Goal: Task Accomplishment & Management: Complete application form

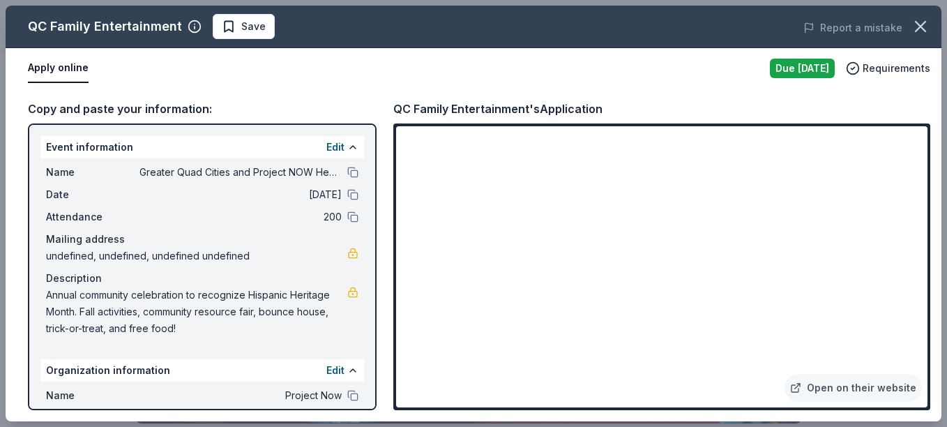
scroll to position [244, 0]
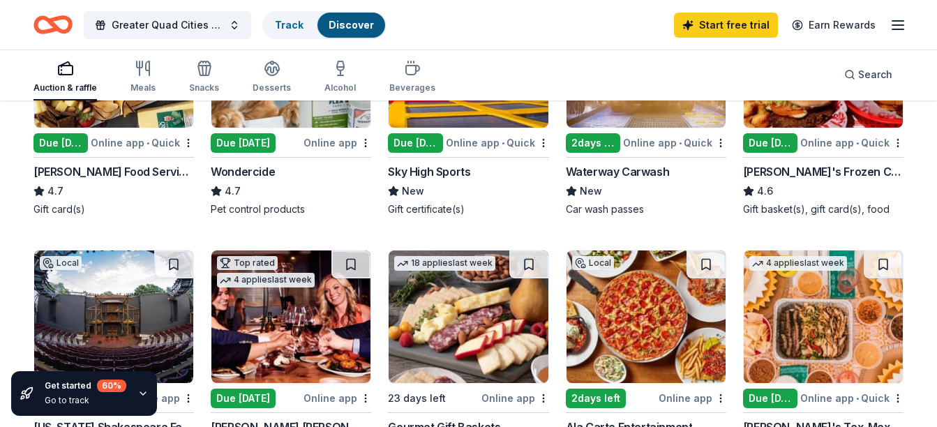
scroll to position [784, 0]
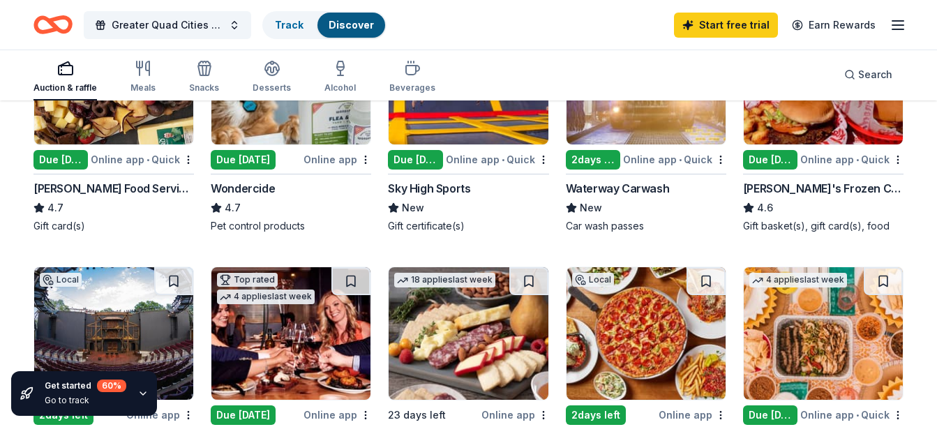
click at [774, 130] on img at bounding box center [822, 78] width 159 height 133
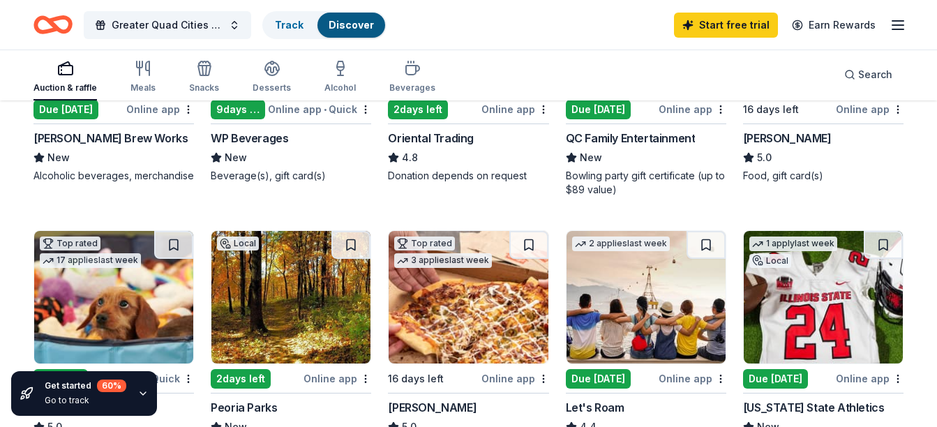
scroll to position [0, 0]
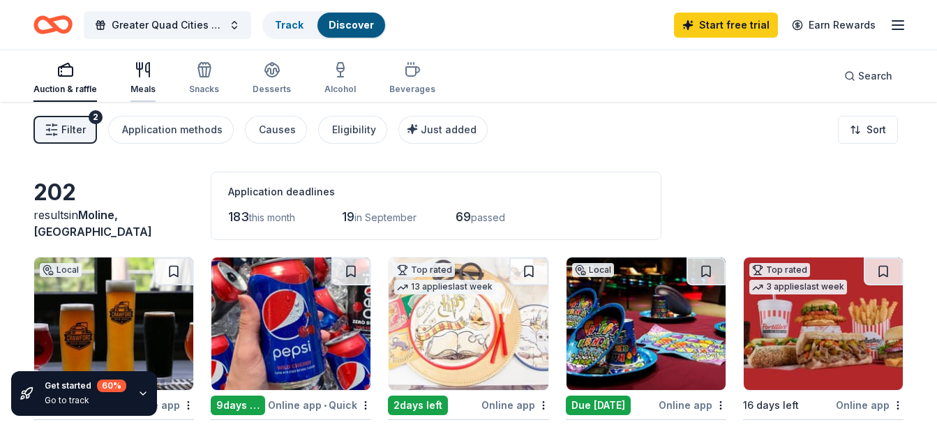
click at [152, 77] on div "button" at bounding box center [142, 69] width 25 height 17
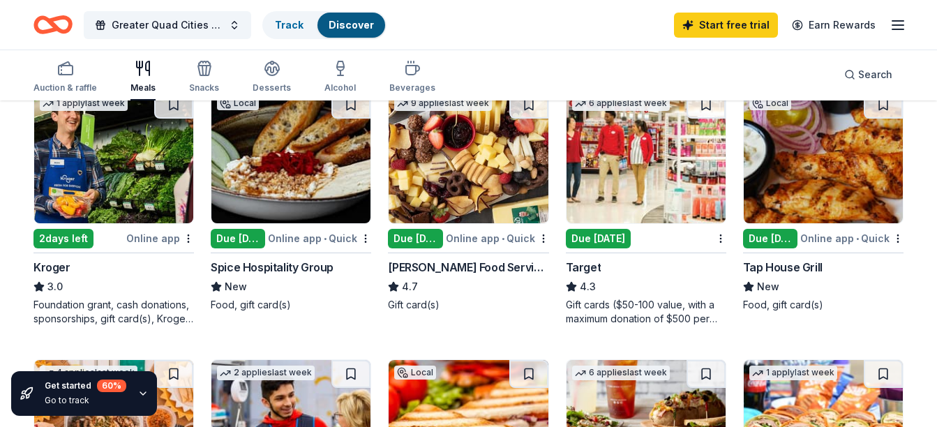
scroll to position [465, 0]
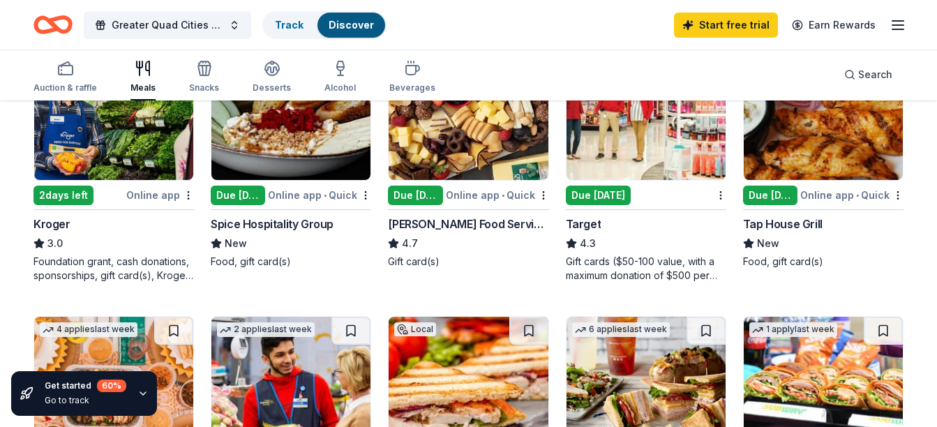
click at [594, 199] on div "Due today" at bounding box center [598, 196] width 65 height 20
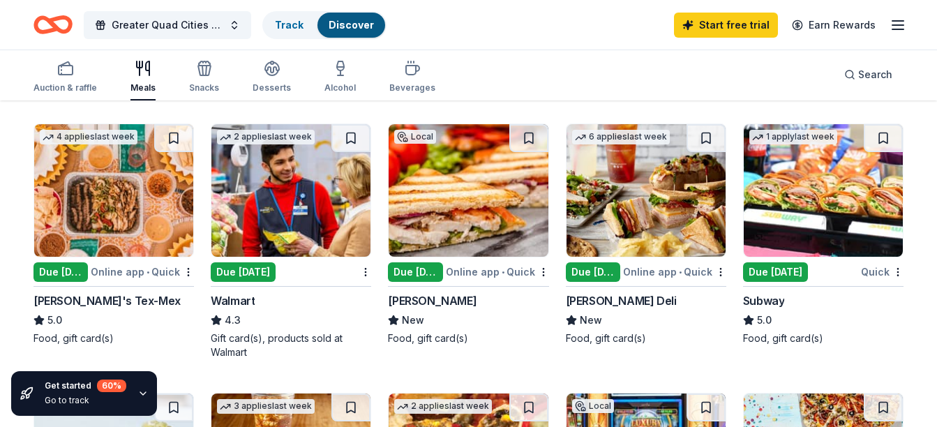
click at [621, 301] on div "McAlister's Deli" at bounding box center [621, 300] width 111 height 17
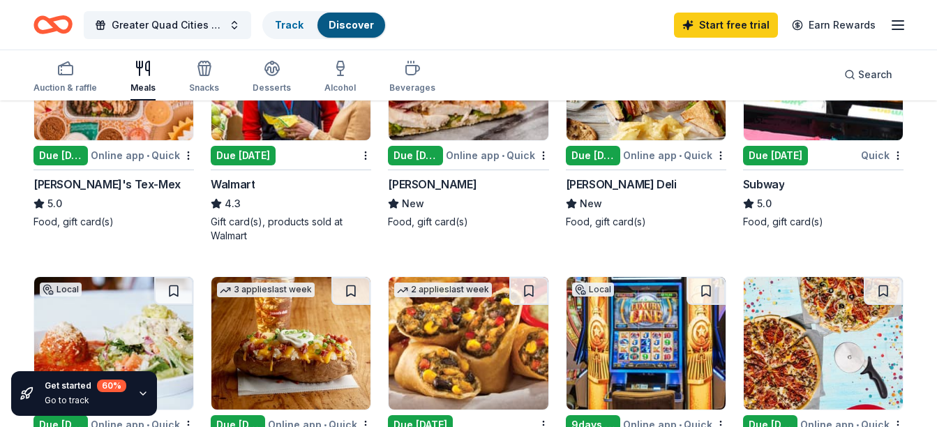
click at [752, 156] on div "Due [DATE]" at bounding box center [775, 156] width 65 height 20
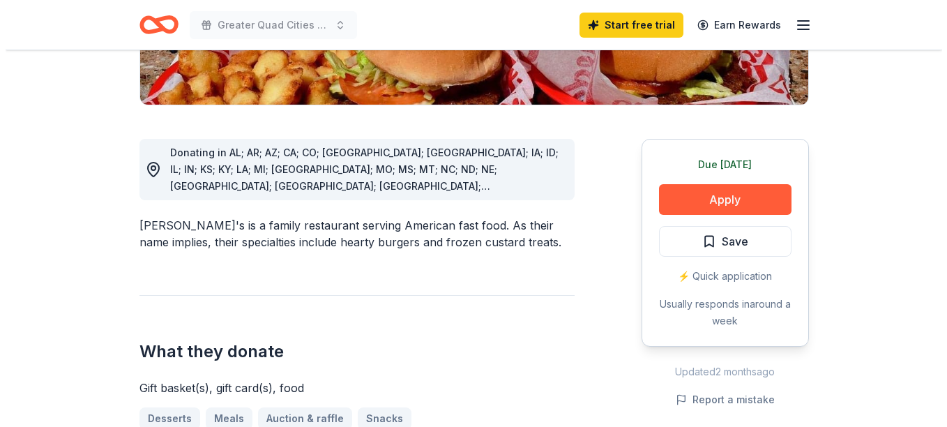
scroll to position [370, 0]
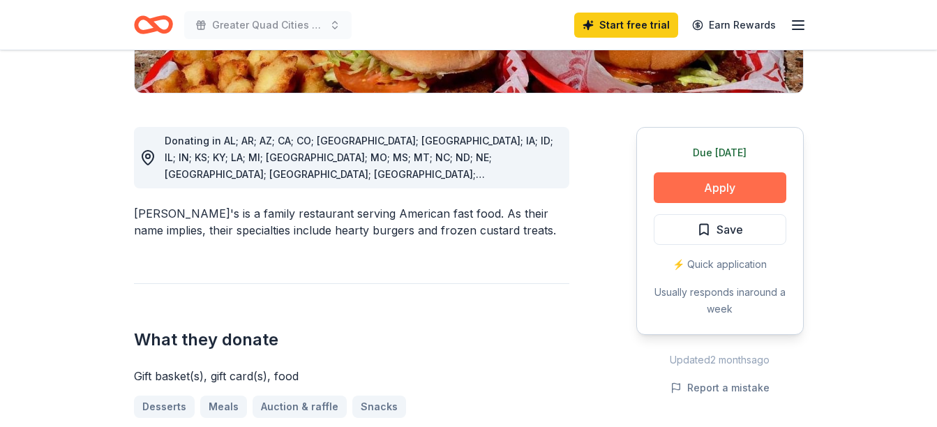
click at [730, 172] on button "Apply" at bounding box center [720, 187] width 133 height 31
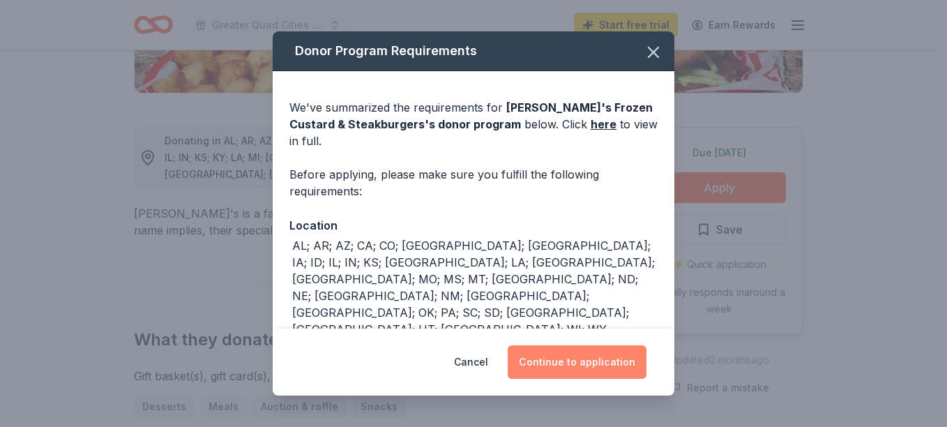
click at [548, 370] on button "Continue to application" at bounding box center [577, 361] width 139 height 33
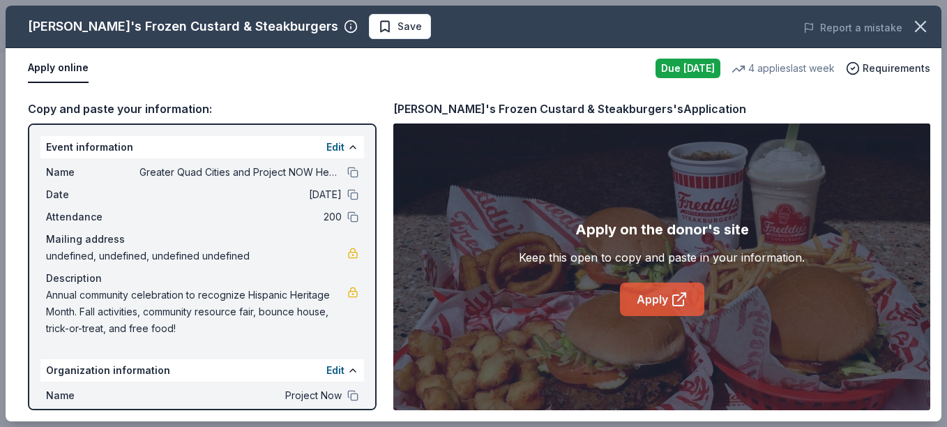
click at [688, 301] on link "Apply" at bounding box center [662, 298] width 84 height 33
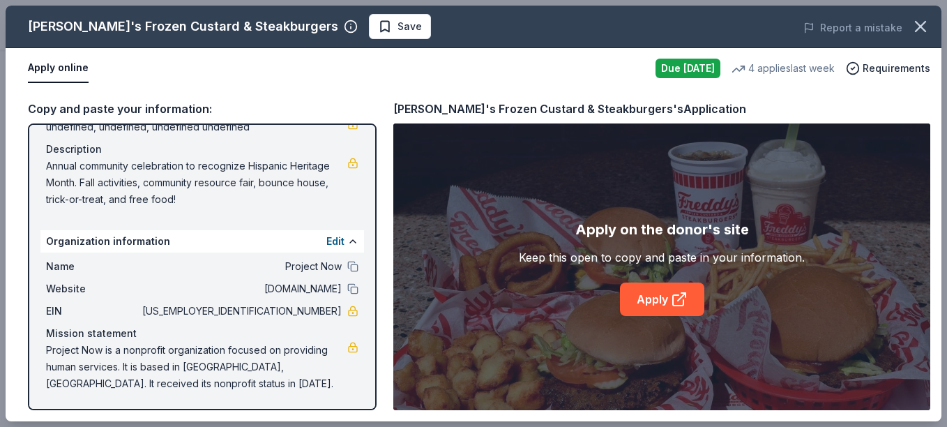
scroll to position [0, 0]
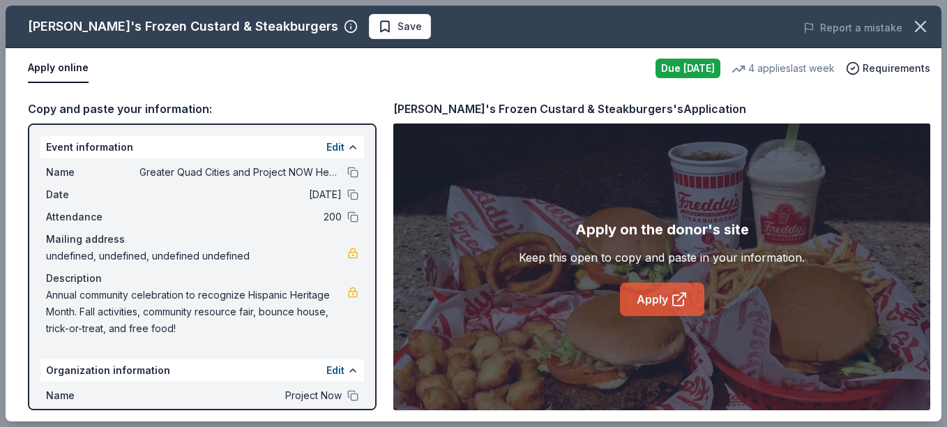
click at [653, 301] on link "Apply" at bounding box center [662, 298] width 84 height 33
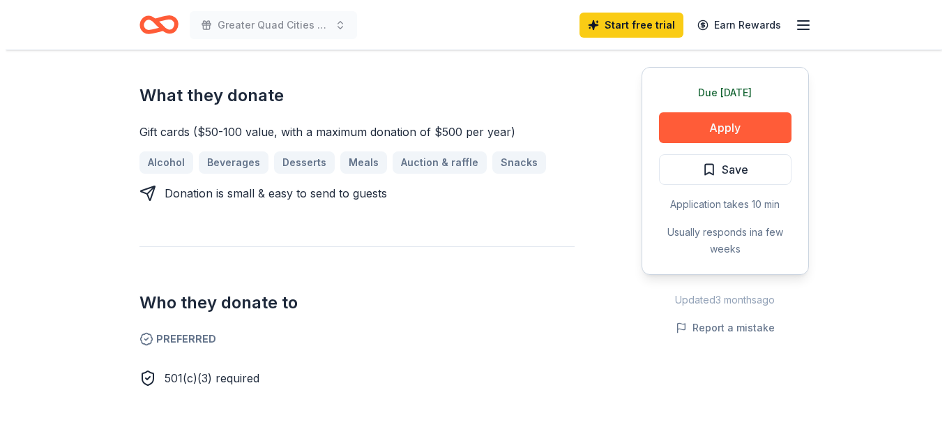
scroll to position [349, 0]
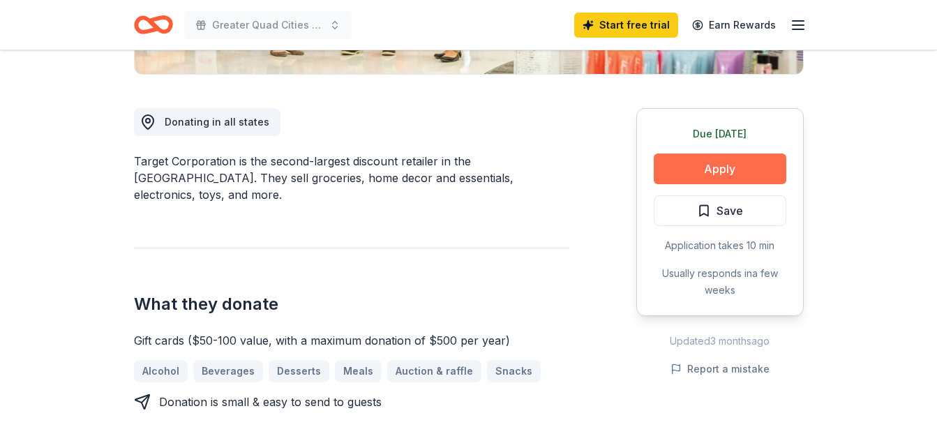
click at [679, 164] on button "Apply" at bounding box center [720, 168] width 133 height 31
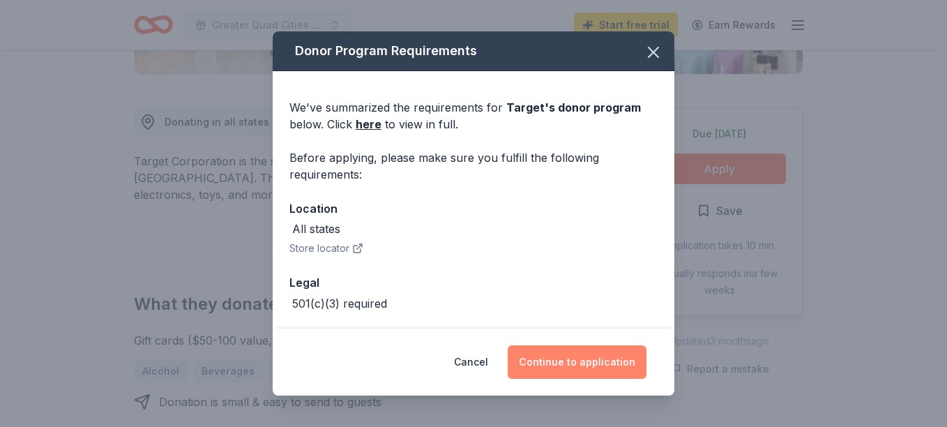
click at [568, 358] on button "Continue to application" at bounding box center [577, 361] width 139 height 33
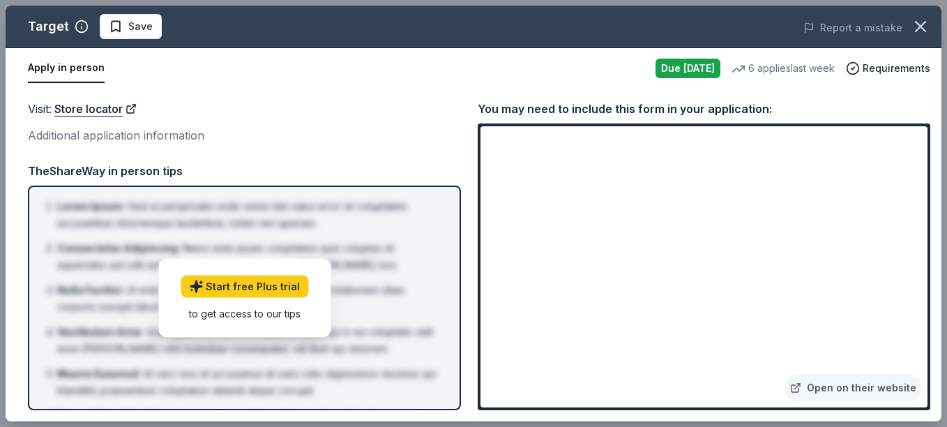
drag, startPoint x: 946, startPoint y: 278, endPoint x: 949, endPoint y: 355, distance: 76.7
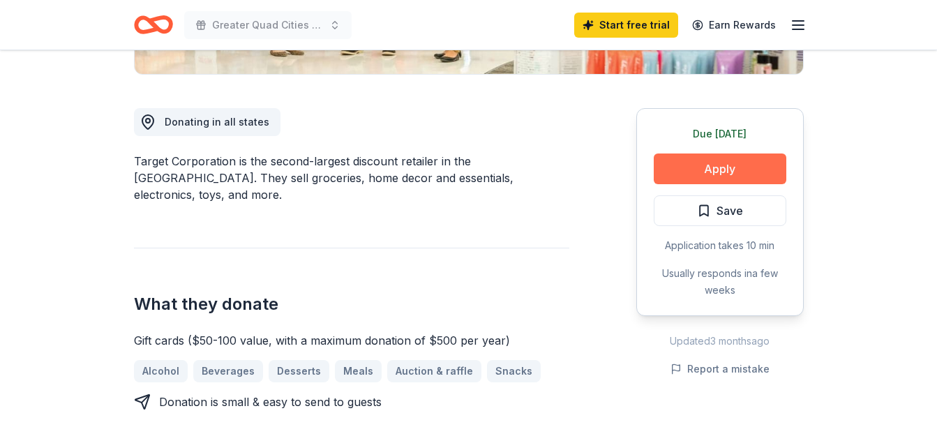
click at [701, 172] on button "Apply" at bounding box center [720, 168] width 133 height 31
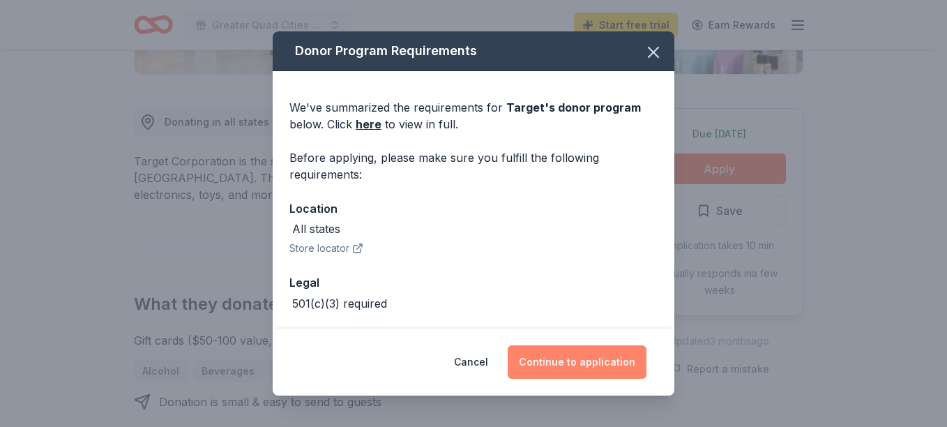
click at [576, 366] on button "Continue to application" at bounding box center [577, 361] width 139 height 33
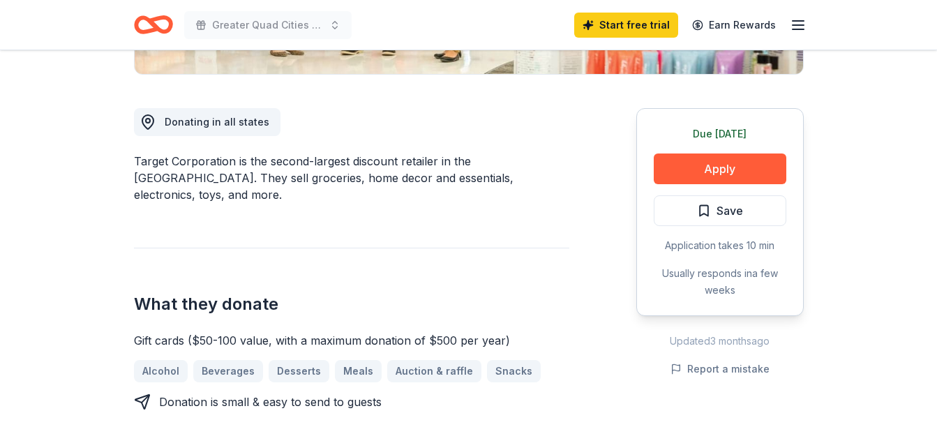
click at [576, 366] on button "Continue to application" at bounding box center [567, 355] width 132 height 32
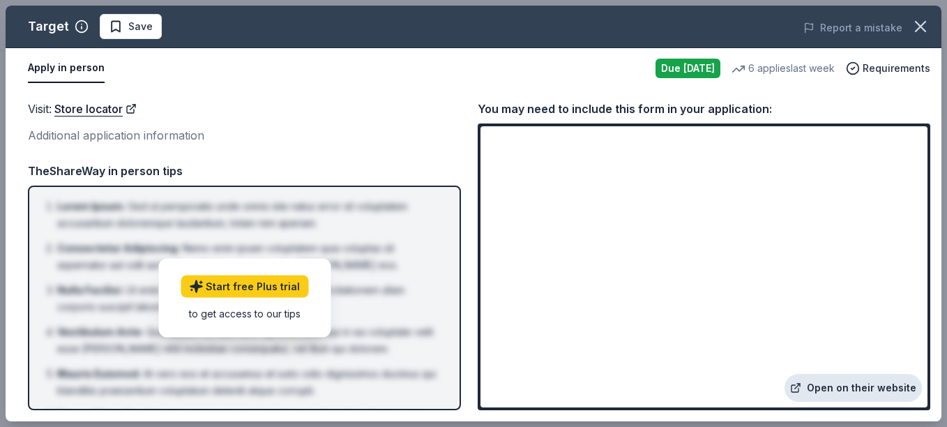
click at [839, 389] on link "Open on their website" at bounding box center [853, 388] width 137 height 28
drag, startPoint x: 944, startPoint y: 332, endPoint x: 941, endPoint y: 418, distance: 86.6
click at [936, 418] on div "Target Save Report a mistake Apply in person Due today 6 applies last week Requ…" at bounding box center [473, 213] width 947 height 427
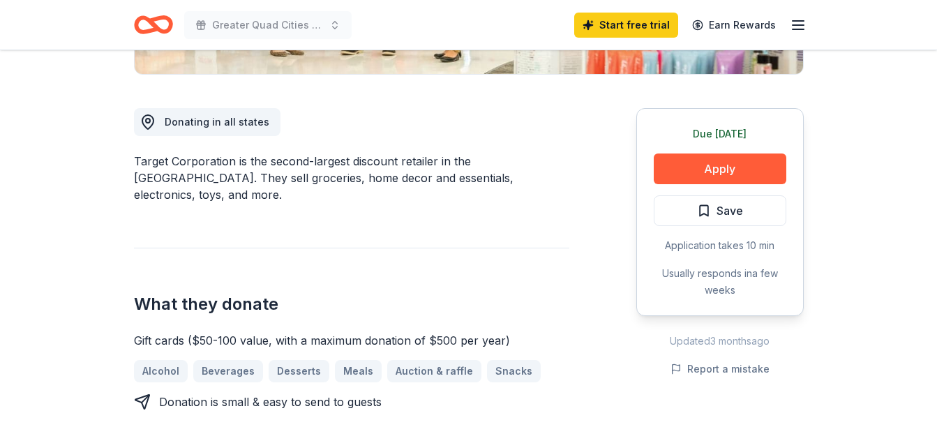
drag, startPoint x: 936, startPoint y: 135, endPoint x: 825, endPoint y: 32, distance: 151.5
click at [672, 161] on button "Apply" at bounding box center [720, 168] width 133 height 31
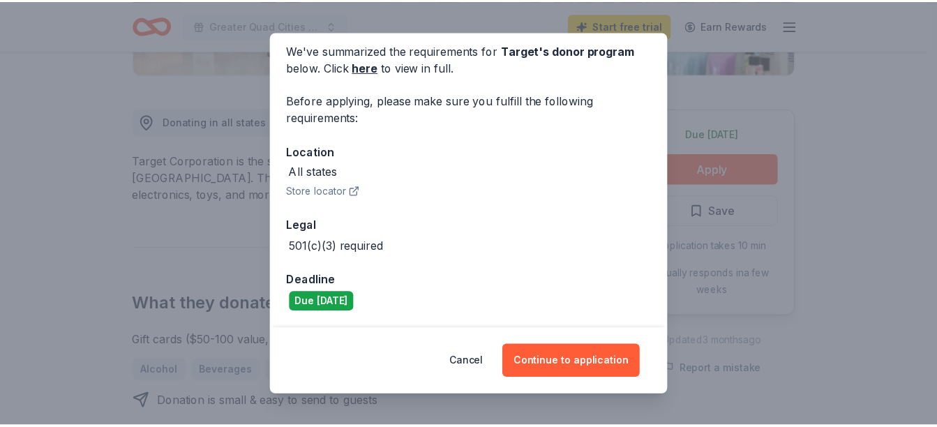
scroll to position [0, 0]
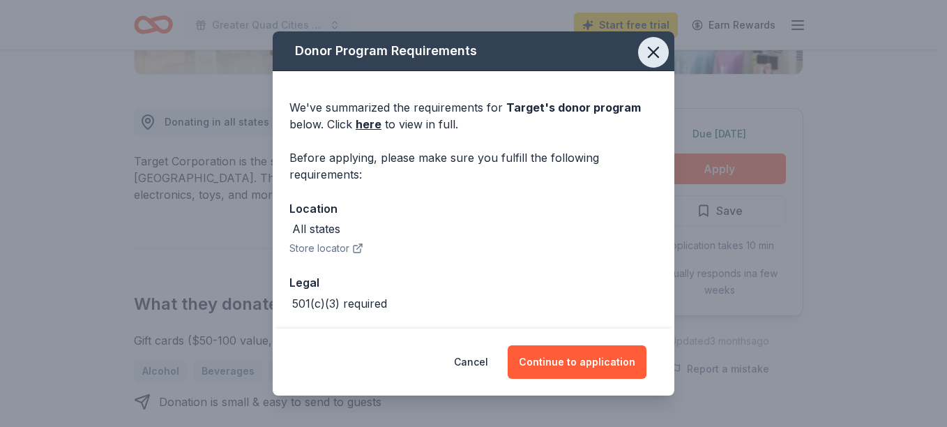
click at [648, 54] on icon "button" at bounding box center [654, 53] width 20 height 20
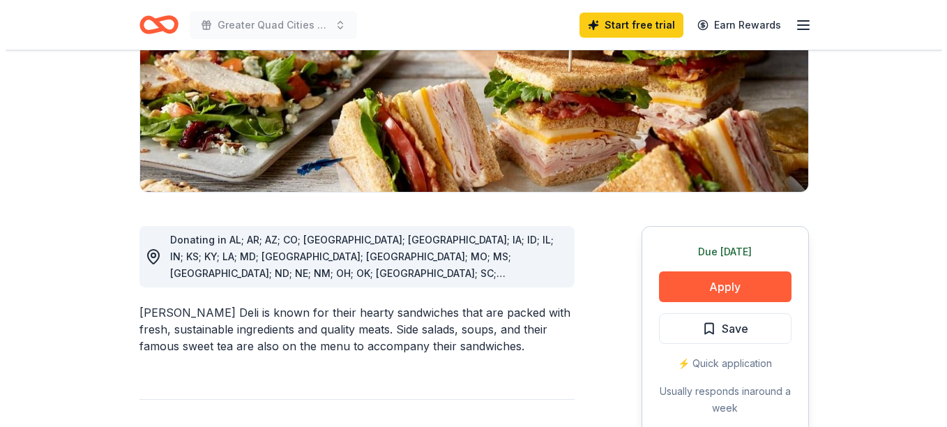
scroll to position [374, 0]
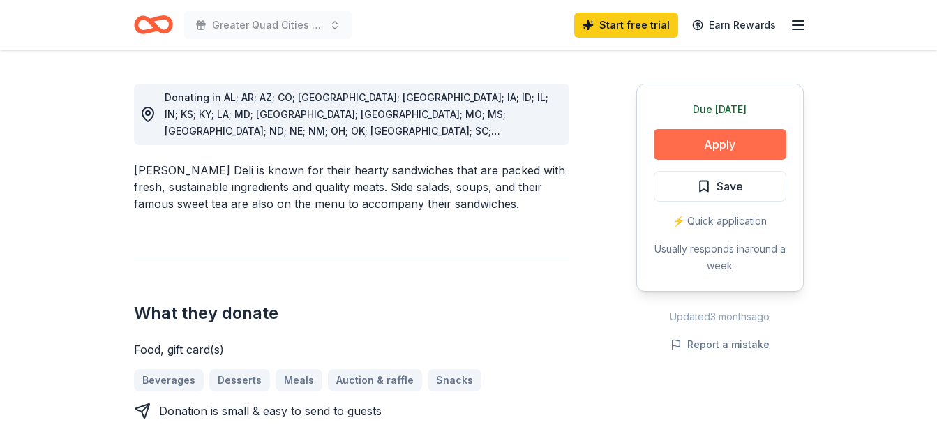
click at [713, 145] on button "Apply" at bounding box center [720, 144] width 133 height 31
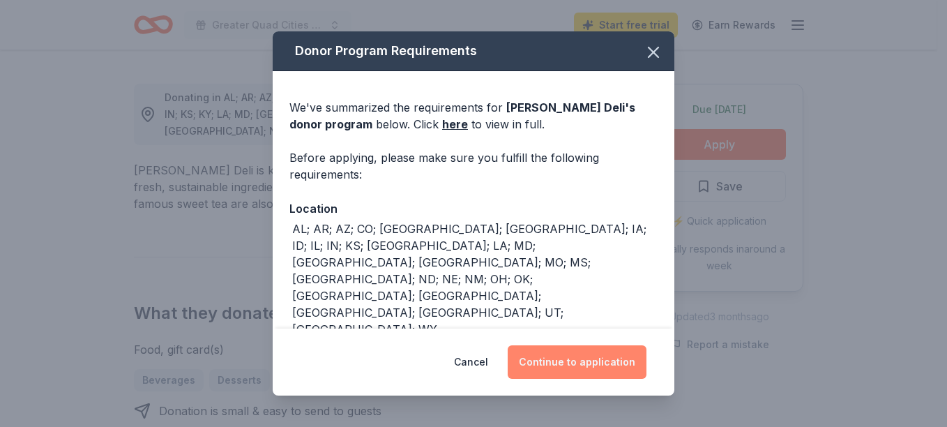
click at [573, 368] on button "Continue to application" at bounding box center [577, 361] width 139 height 33
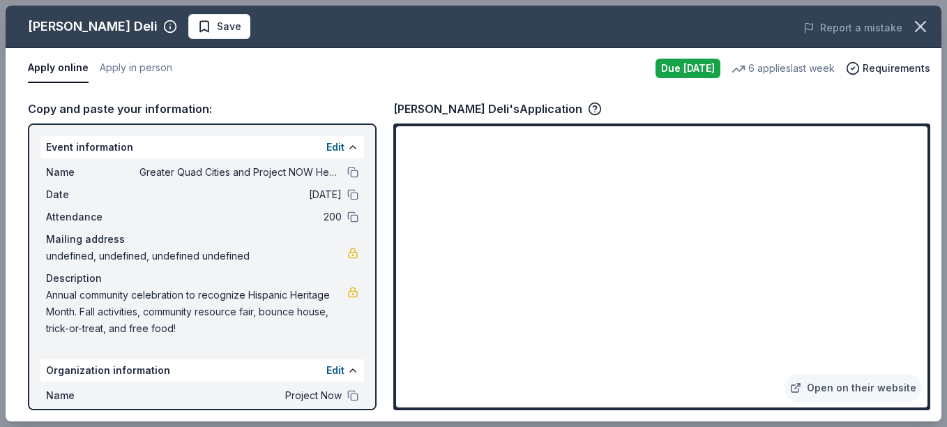
drag, startPoint x: 177, startPoint y: 328, endPoint x: 75, endPoint y: 310, distance: 103.4
click at [75, 310] on span "Annual community celebration to recognize Hispanic Heritage Month. Fall activit…" at bounding box center [196, 312] width 301 height 50
drag, startPoint x: 50, startPoint y: 289, endPoint x: 325, endPoint y: 315, distance: 276.7
click at [325, 315] on span "Annual community celebration to recognize Hispanic Heritage Month. Fall activit…" at bounding box center [196, 312] width 301 height 50
click at [347, 294] on link at bounding box center [352, 292] width 11 height 11
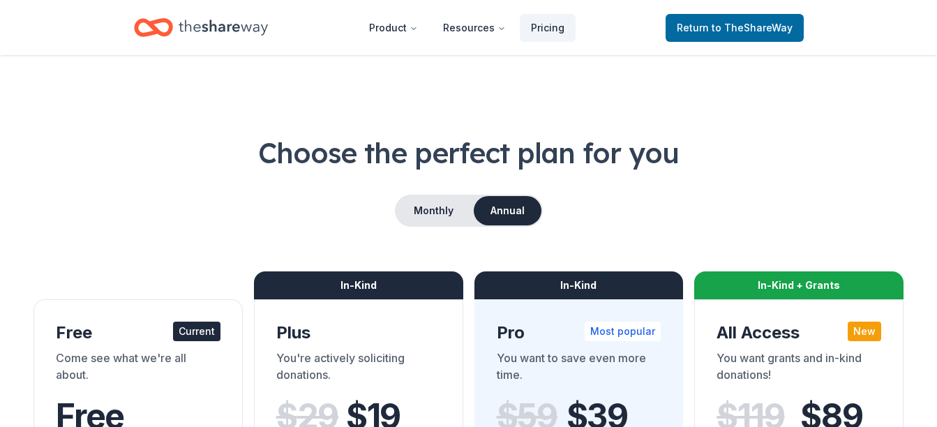
click at [337, 426] on div "$ 29 $ 19" at bounding box center [358, 416] width 165 height 39
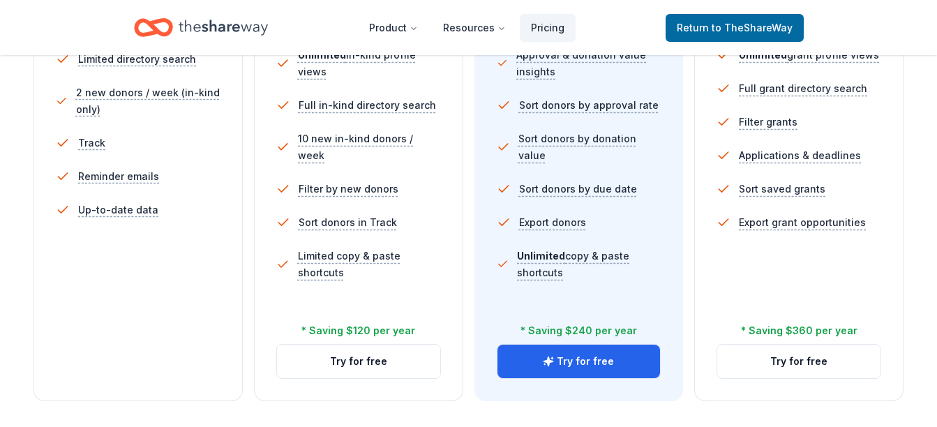
scroll to position [500, 0]
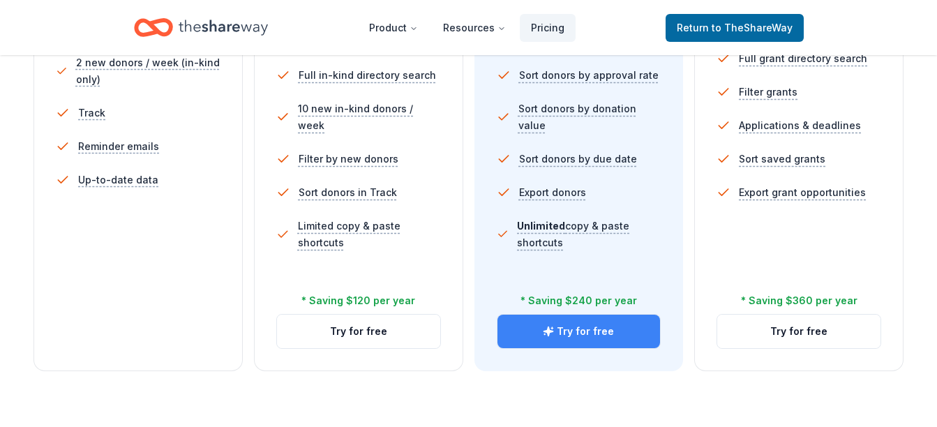
click at [554, 339] on button "Try for free" at bounding box center [578, 331] width 163 height 33
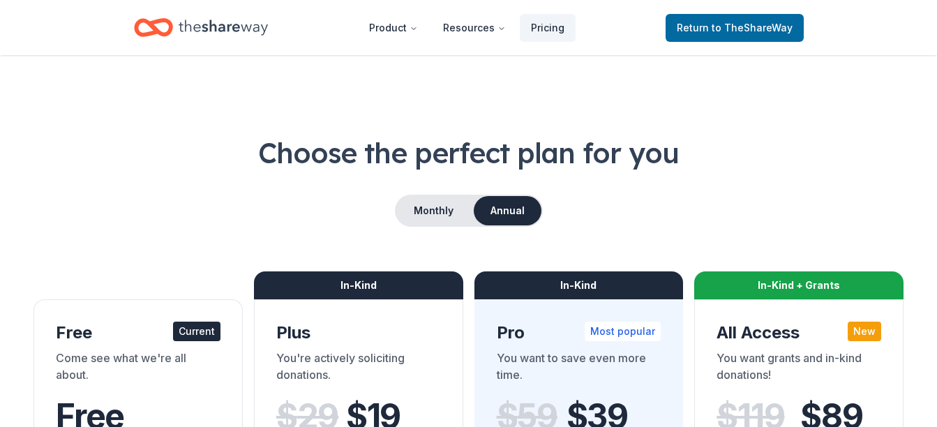
scroll to position [500, 0]
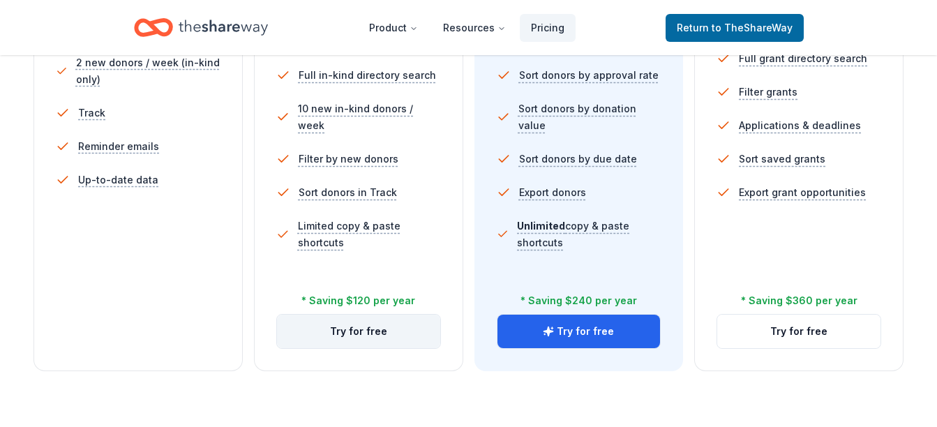
click at [349, 336] on button "Try for free" at bounding box center [358, 331] width 163 height 33
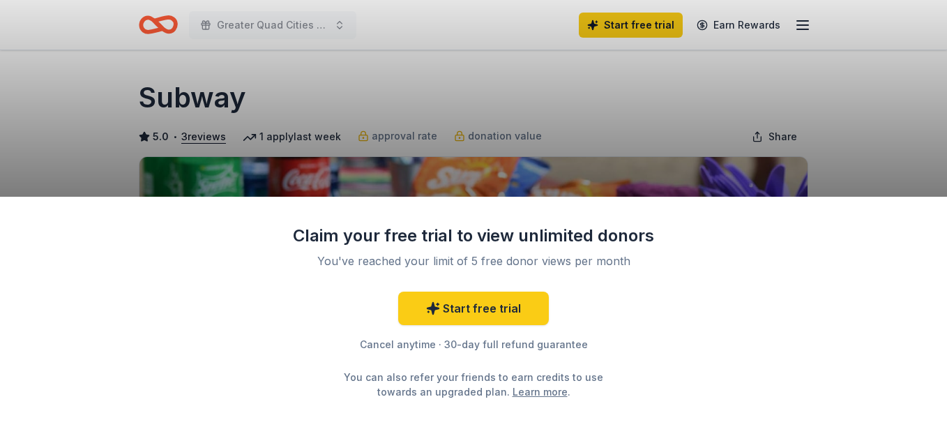
click at [824, 166] on div "Claim your free trial to view unlimited donors You've reached your limit of 5 f…" at bounding box center [473, 213] width 947 height 427
click at [879, 190] on div "Claim your free trial to view unlimited donors You've reached your limit of 5 f…" at bounding box center [473, 213] width 947 height 427
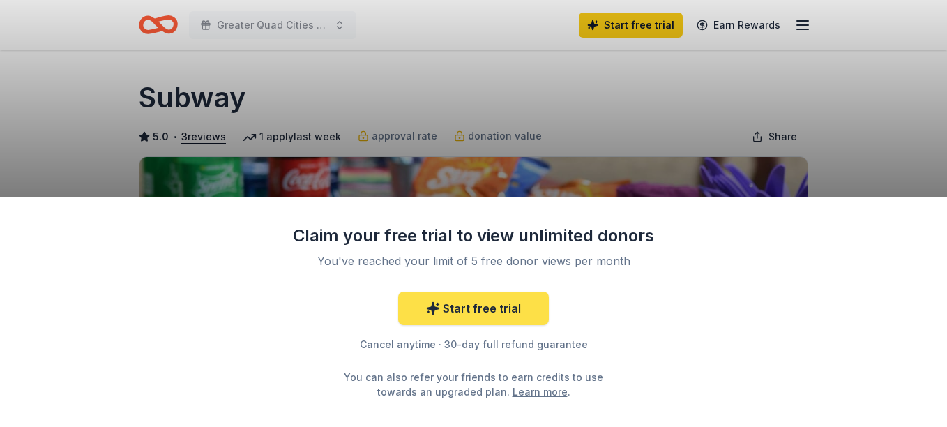
click at [500, 312] on link "Start free trial" at bounding box center [473, 308] width 151 height 33
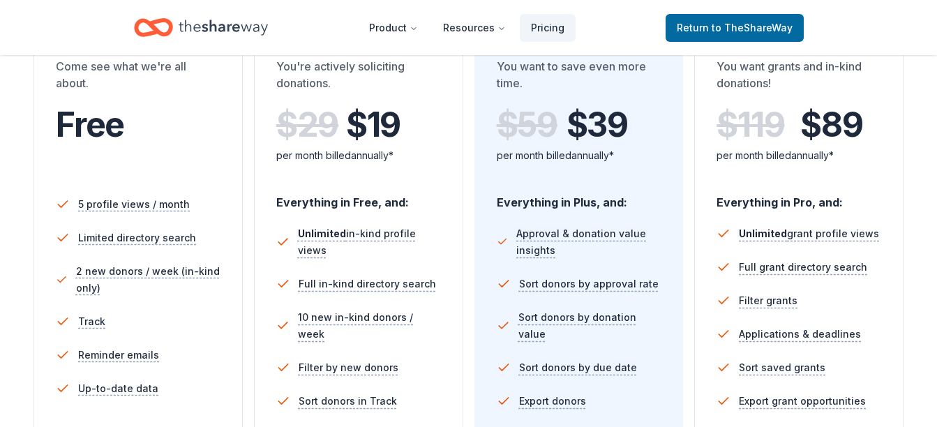
scroll to position [416, 0]
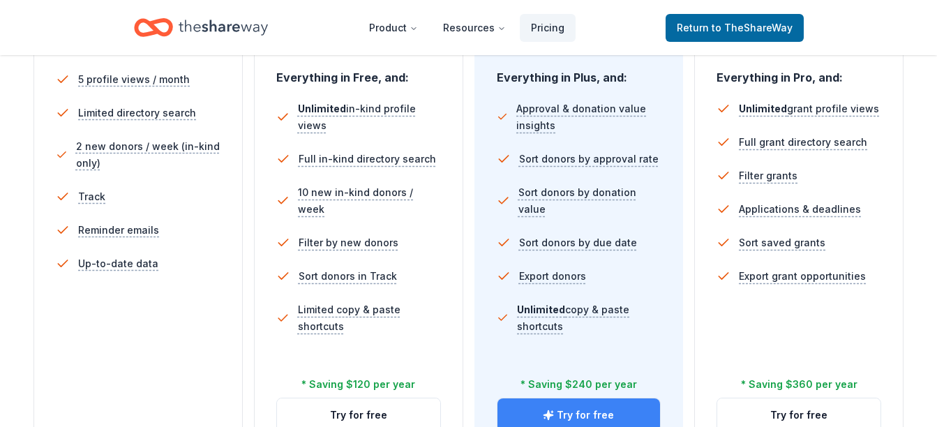
click at [530, 418] on button "Try for free" at bounding box center [578, 414] width 163 height 33
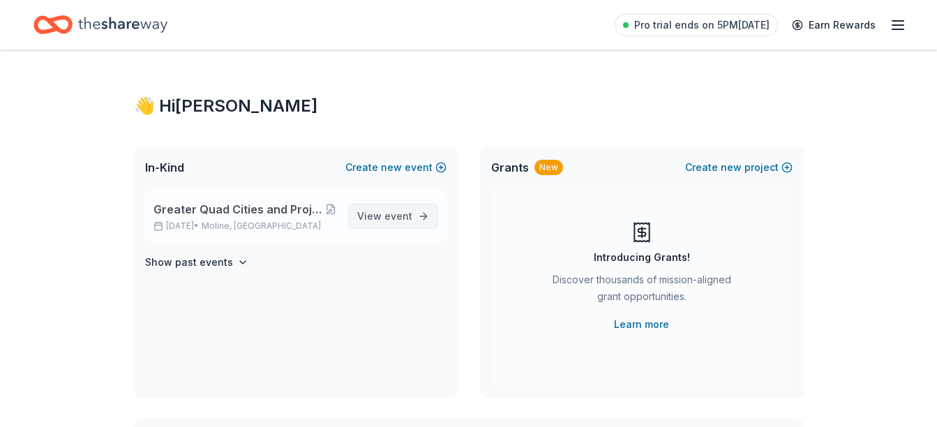
click at [403, 211] on span "event" at bounding box center [398, 216] width 28 height 12
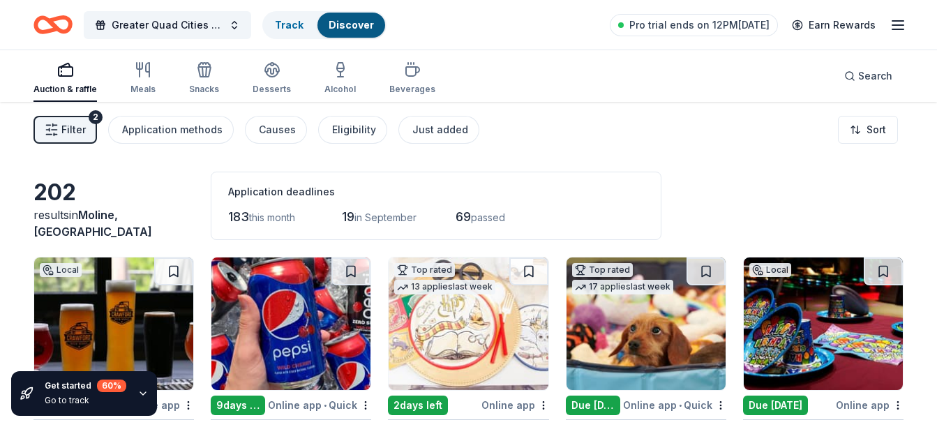
drag, startPoint x: 939, startPoint y: 107, endPoint x: 946, endPoint y: 172, distance: 64.6
click at [936, 172] on html "Greater Quad Cities and Project NOW Head Start Annual Hispanic Block Party Trac…" at bounding box center [468, 213] width 937 height 427
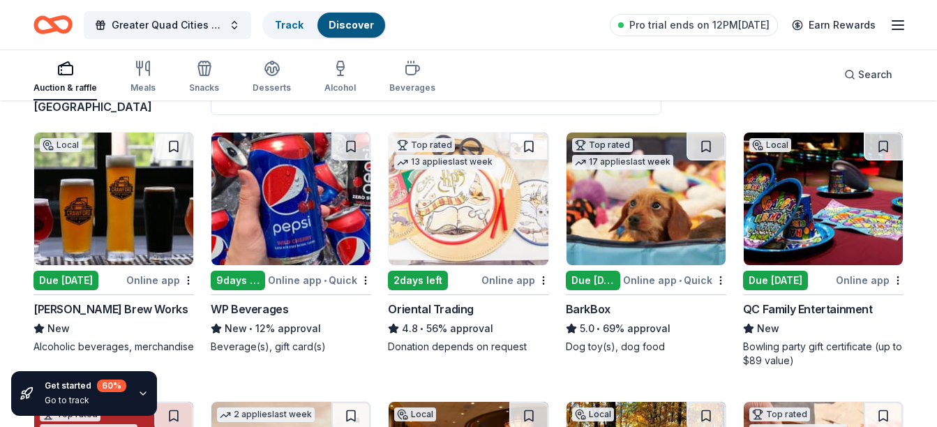
scroll to position [127, 0]
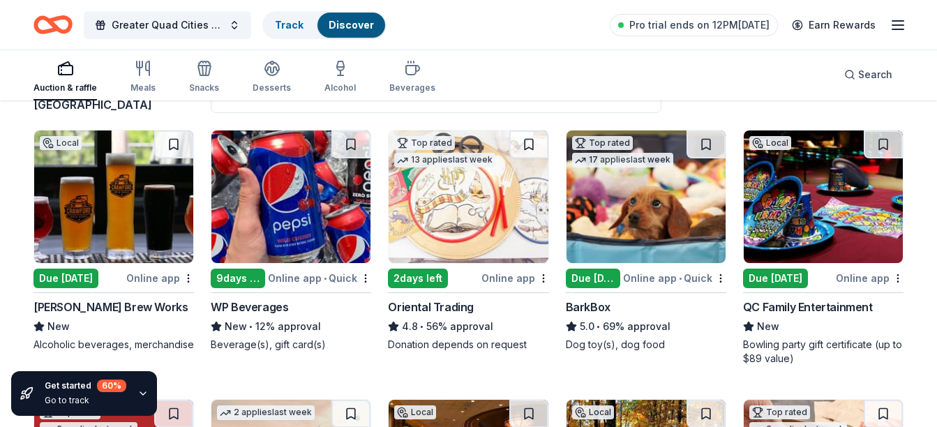
click at [773, 281] on div "Due [DATE]" at bounding box center [775, 279] width 65 height 20
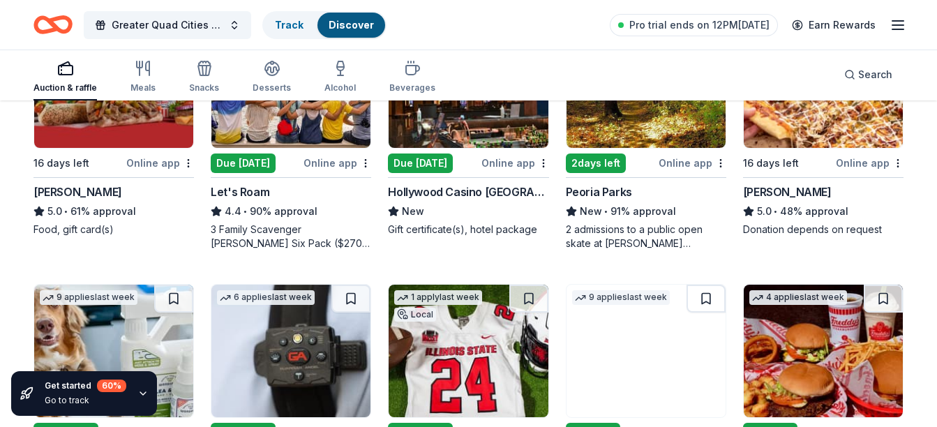
scroll to position [508, 0]
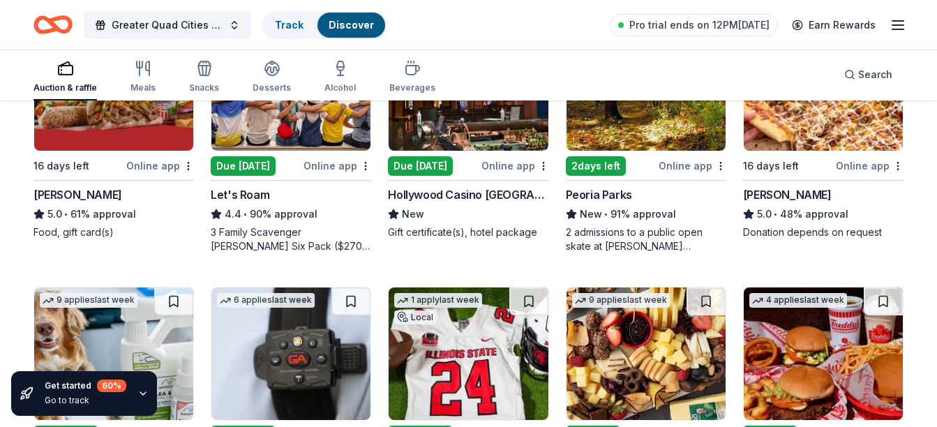
click at [811, 147] on img at bounding box center [822, 84] width 159 height 133
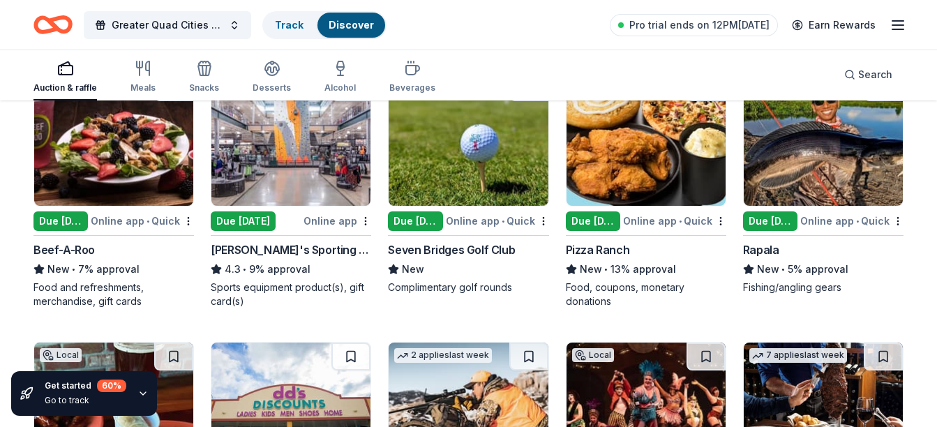
scroll to position [4454, 0]
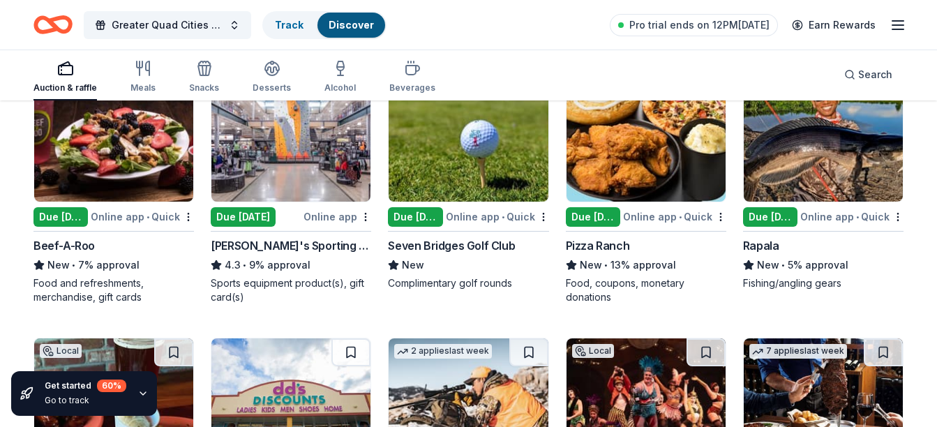
click at [586, 241] on div "Pizza Ranch" at bounding box center [598, 245] width 64 height 17
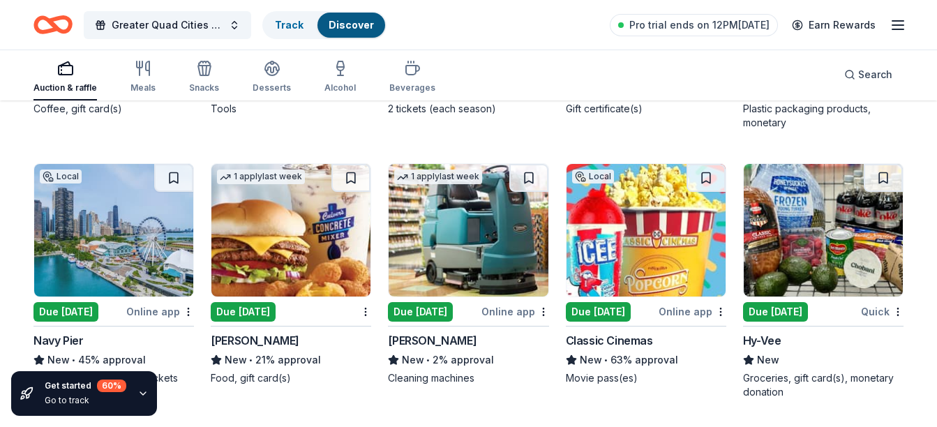
scroll to position [5460, 0]
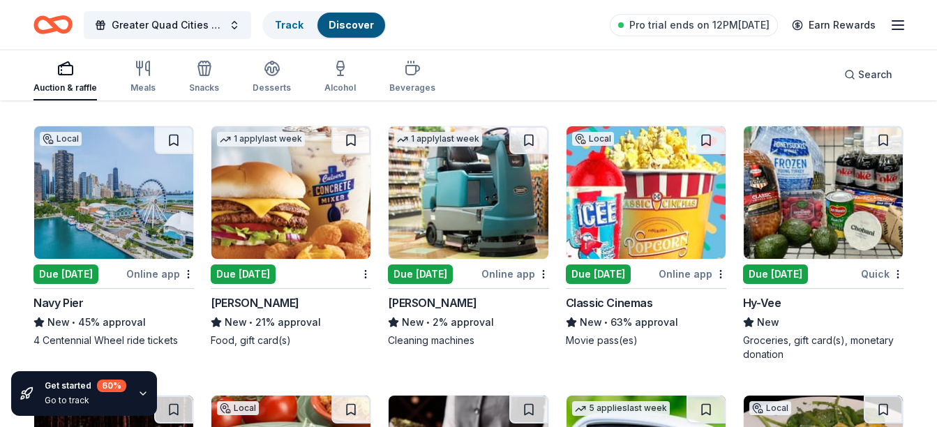
click at [254, 233] on img at bounding box center [290, 192] width 159 height 133
click at [630, 321] on div "New • 63% approval" at bounding box center [646, 322] width 160 height 17
click at [783, 273] on div "Due [DATE]" at bounding box center [775, 274] width 65 height 20
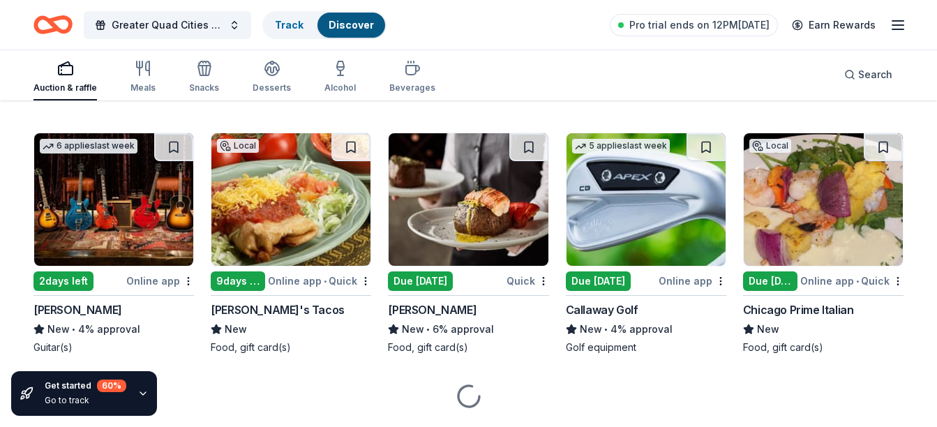
scroll to position [5733, 0]
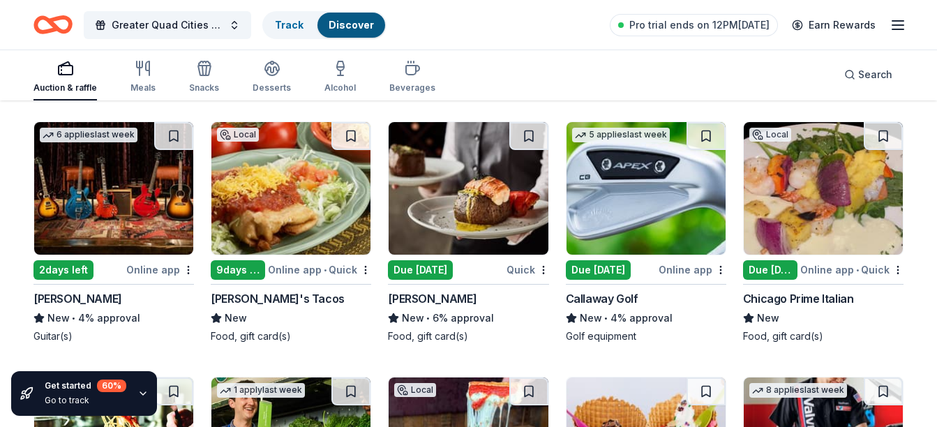
click at [255, 304] on div "Rudy's Tacos" at bounding box center [278, 298] width 134 height 17
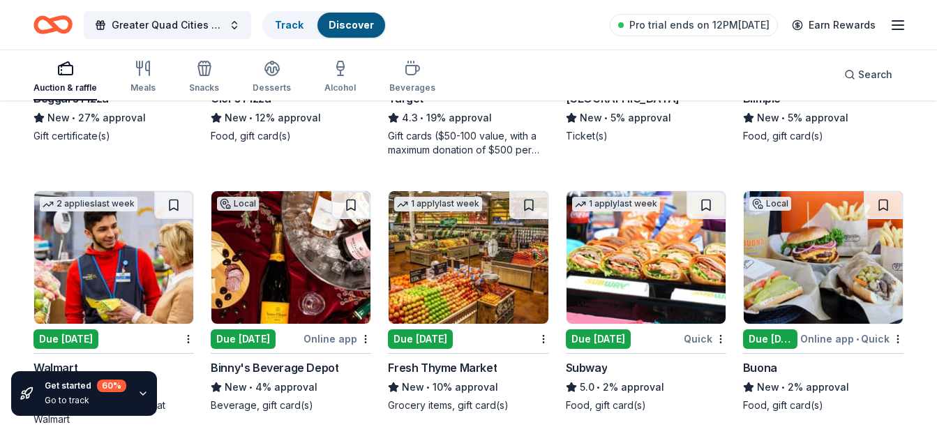
scroll to position [6541, 0]
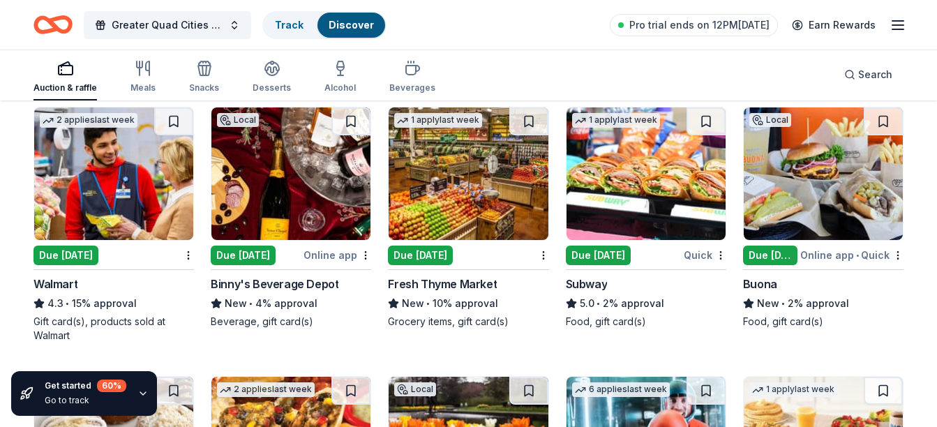
click at [617, 199] on img at bounding box center [645, 173] width 159 height 133
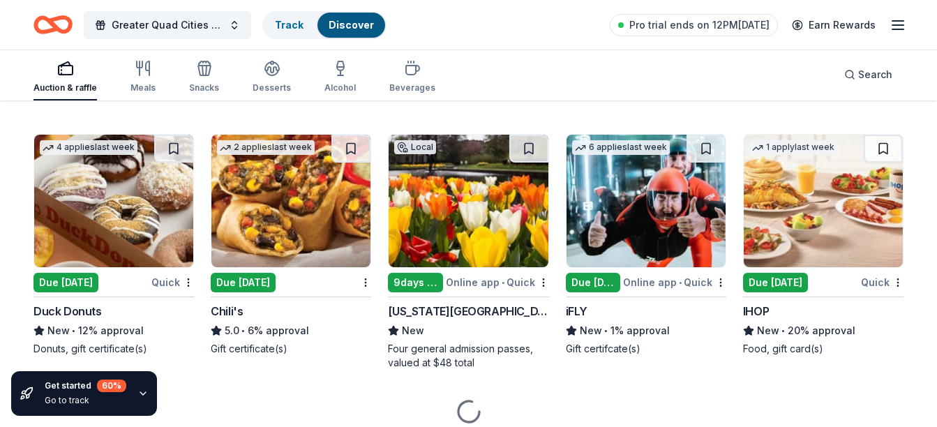
scroll to position [6802, 0]
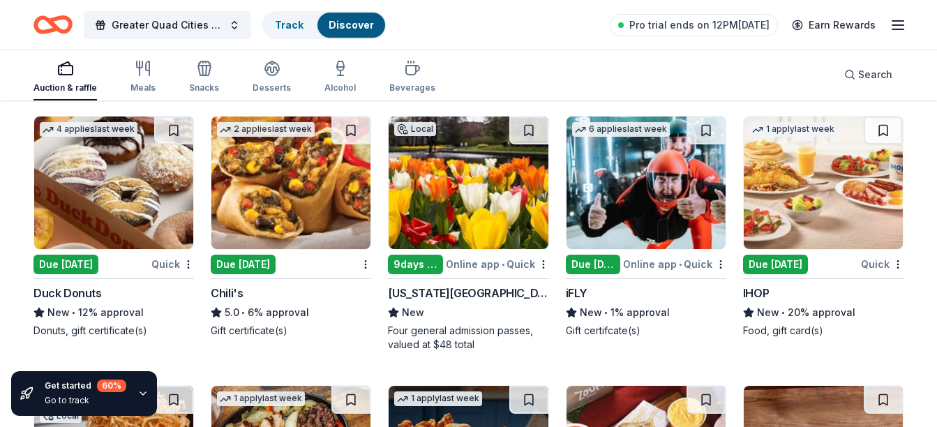
click at [275, 187] on img at bounding box center [290, 182] width 159 height 133
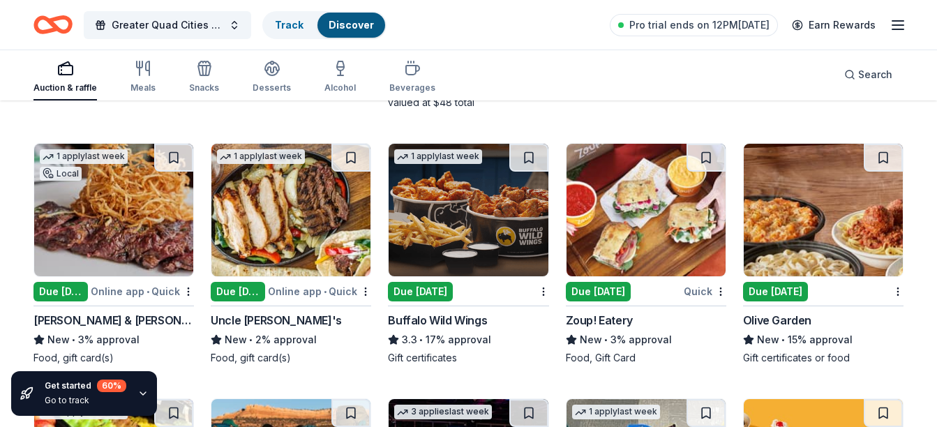
scroll to position [7090, 0]
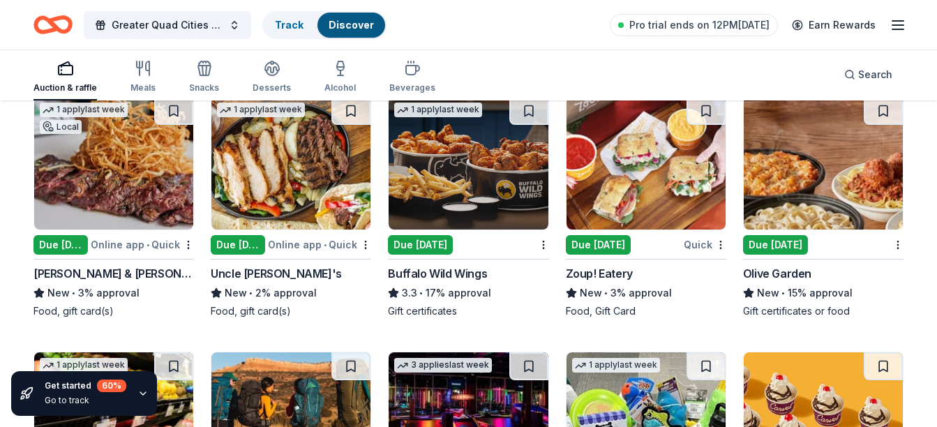
click at [512, 191] on img at bounding box center [467, 163] width 159 height 133
click at [857, 195] on img at bounding box center [822, 163] width 159 height 133
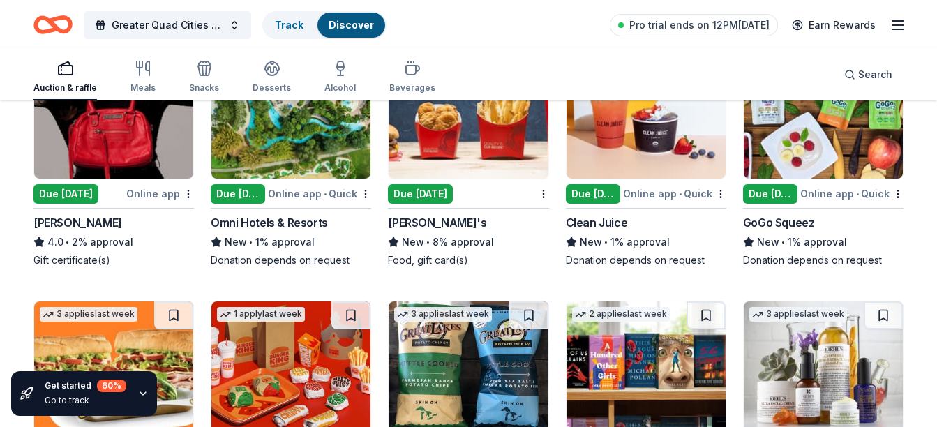
scroll to position [7694, 0]
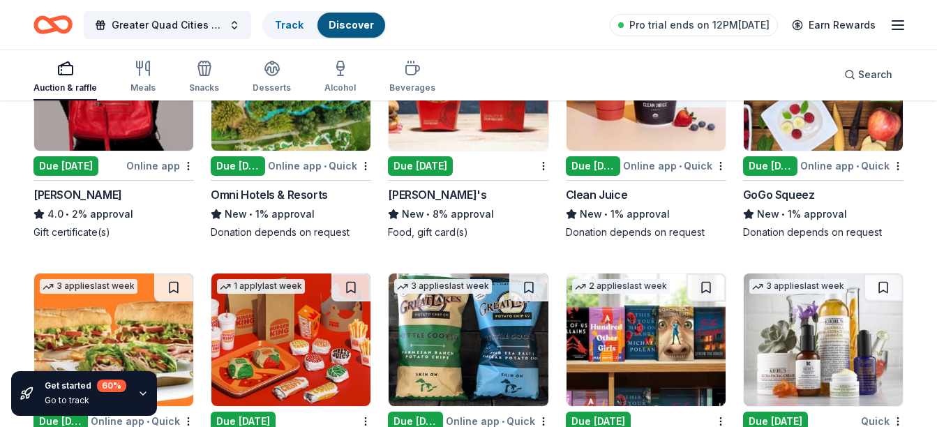
click at [497, 153] on div "1 apply last week Due today Wendy's New • 8% approval Food, gift card(s)" at bounding box center [468, 128] width 160 height 222
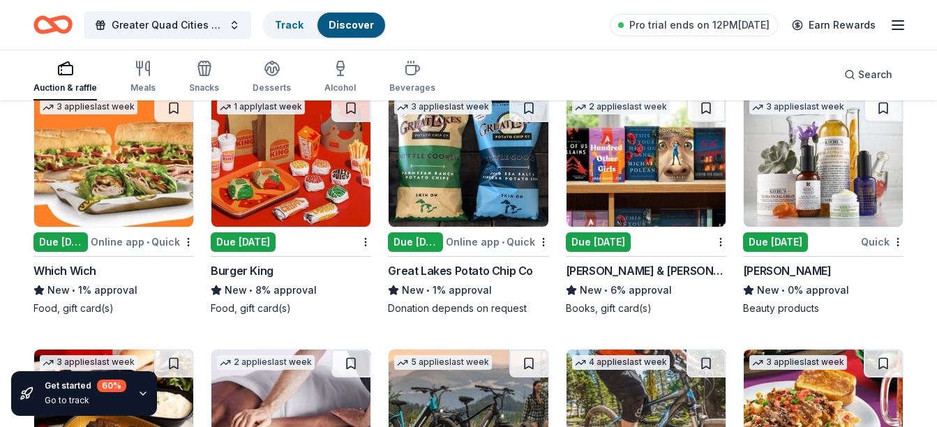
click at [587, 198] on img at bounding box center [645, 160] width 159 height 133
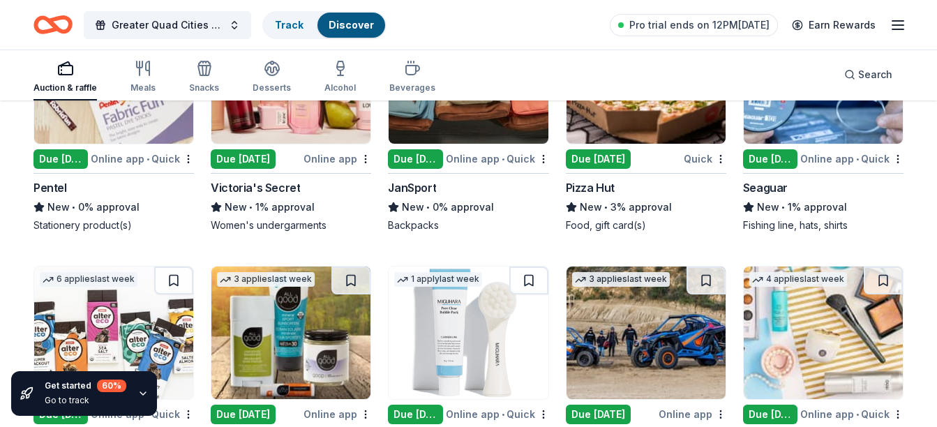
scroll to position [8414, 0]
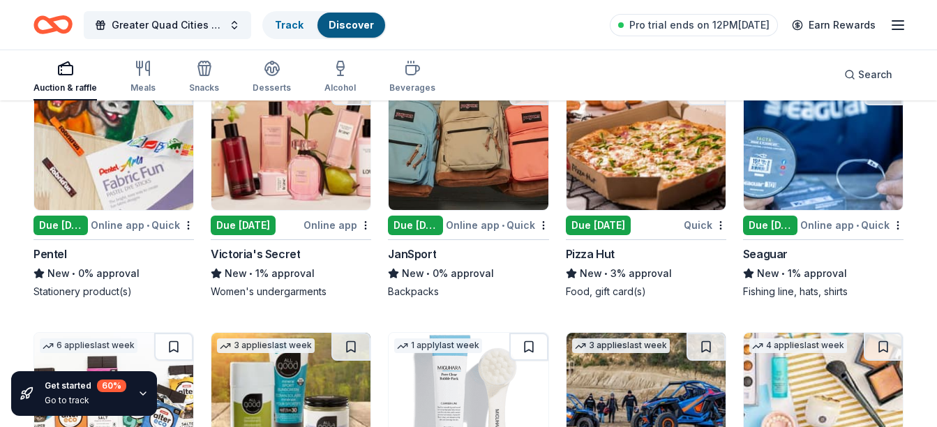
click at [636, 199] on img at bounding box center [645, 143] width 159 height 133
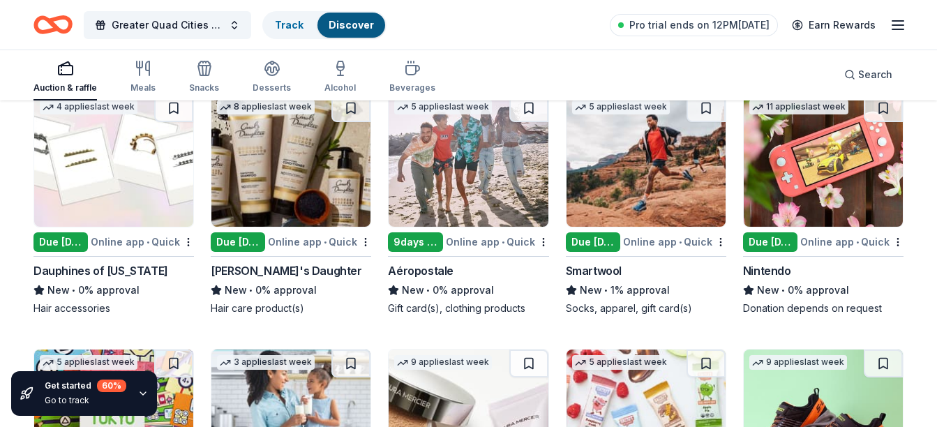
scroll to position [0, 0]
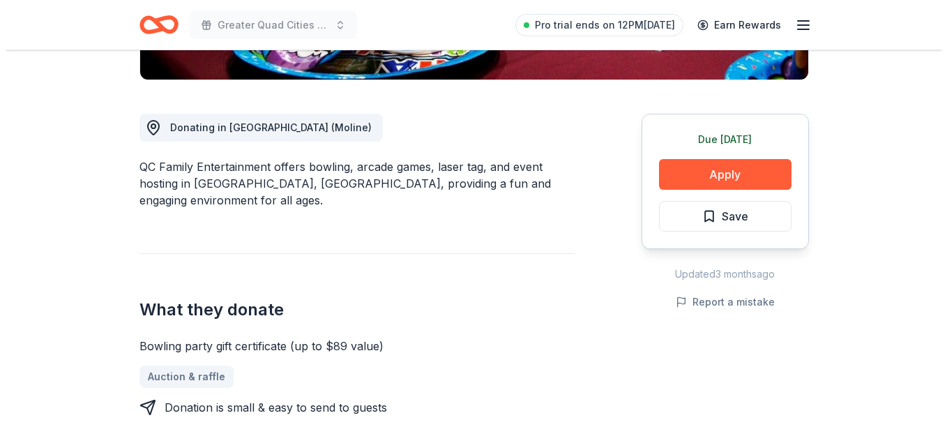
scroll to position [347, 0]
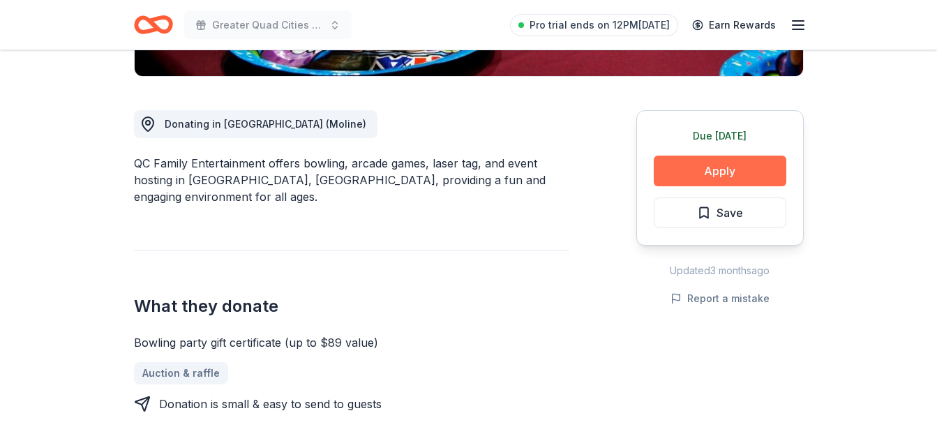
click at [724, 160] on button "Apply" at bounding box center [720, 171] width 133 height 31
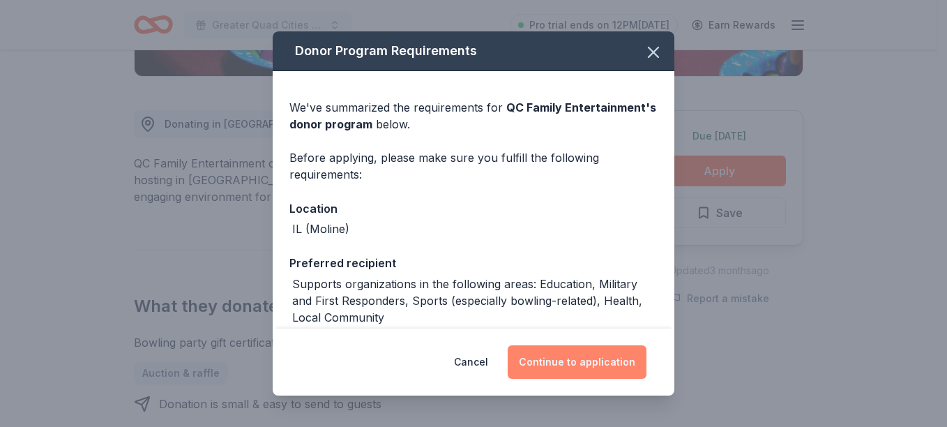
click at [558, 369] on button "Continue to application" at bounding box center [577, 361] width 139 height 33
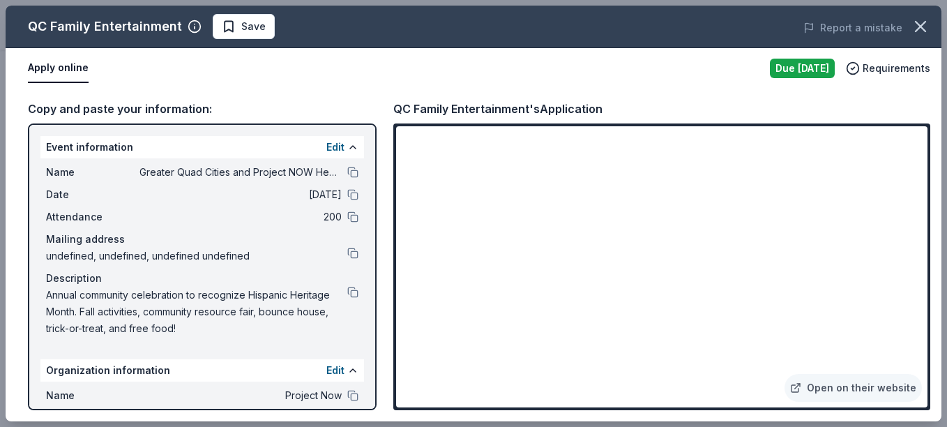
click at [168, 326] on span "Annual community celebration to recognize Hispanic Heritage Month. Fall activit…" at bounding box center [196, 312] width 301 height 50
drag, startPoint x: 183, startPoint y: 330, endPoint x: 81, endPoint y: 310, distance: 103.8
click at [81, 310] on span "Annual community celebration to recognize Hispanic Heritage Month. Fall activit…" at bounding box center [196, 312] width 301 height 50
click at [347, 295] on button at bounding box center [352, 292] width 11 height 11
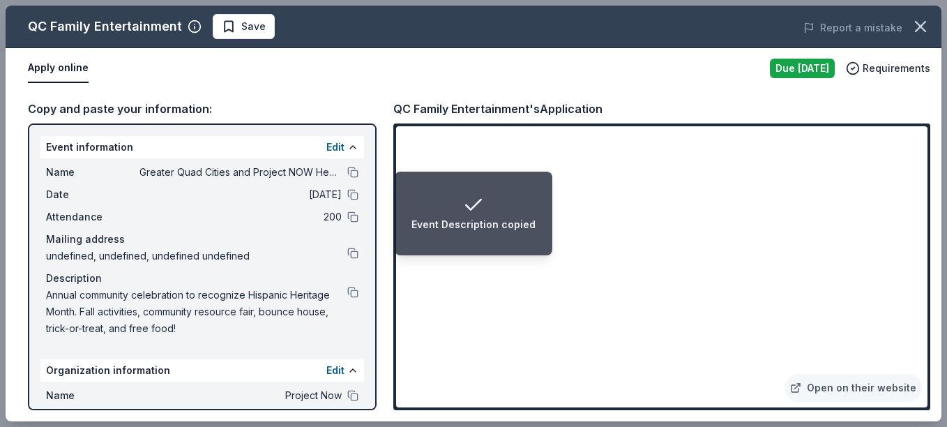
click at [708, 406] on ol "Event Description copied" at bounding box center [800, 416] width 293 height 22
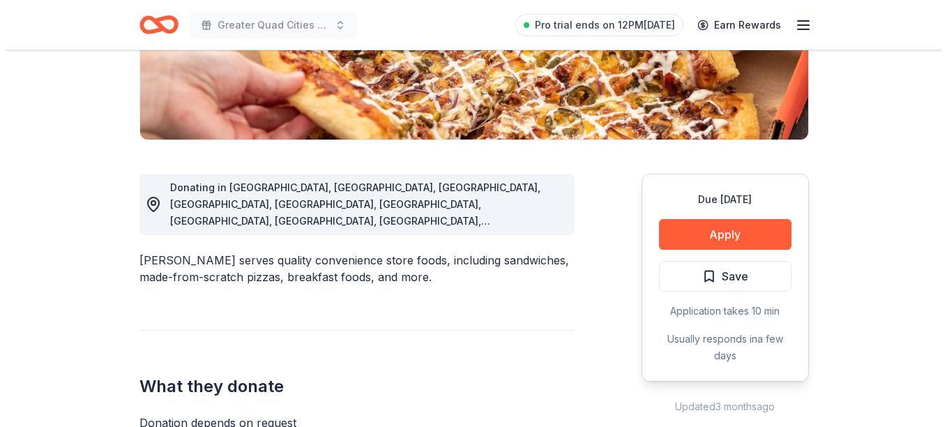
scroll to position [312, 0]
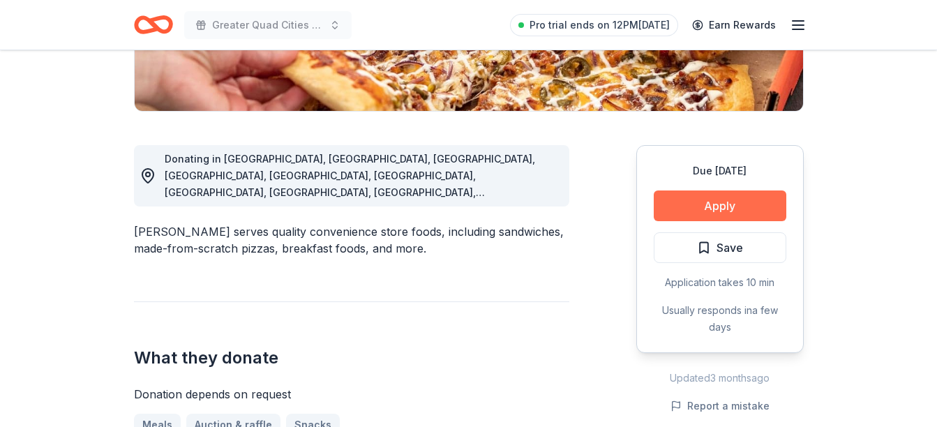
click at [685, 200] on button "Apply" at bounding box center [720, 205] width 133 height 31
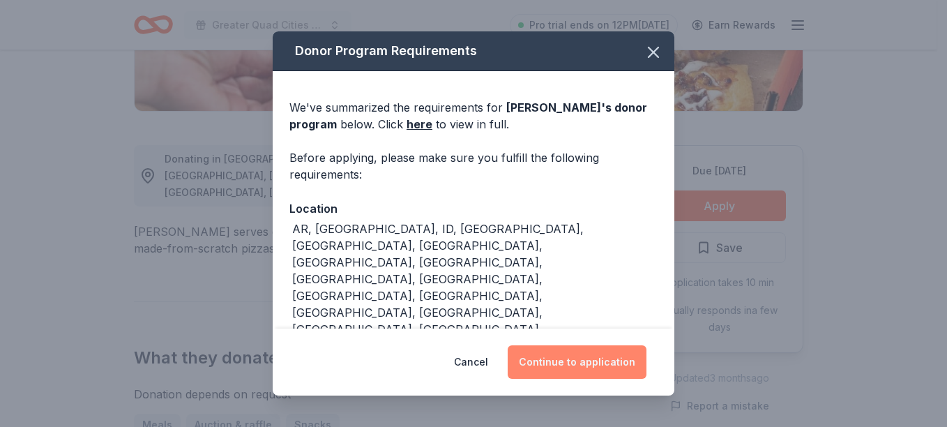
click at [585, 361] on button "Continue to application" at bounding box center [577, 361] width 139 height 33
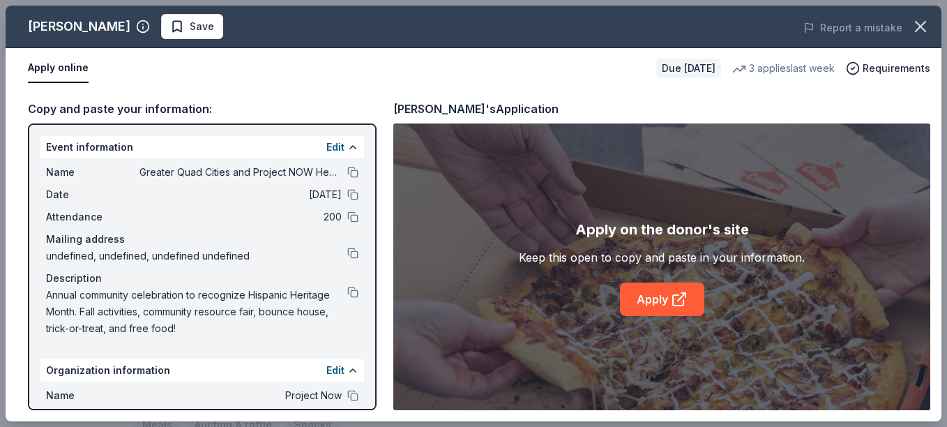
drag, startPoint x: 943, startPoint y: 166, endPoint x: 940, endPoint y: 233, distance: 67.0
click at [936, 233] on div "[PERSON_NAME] Save Report a mistake Apply online Due [DATE] 3 applies last week…" at bounding box center [473, 213] width 947 height 427
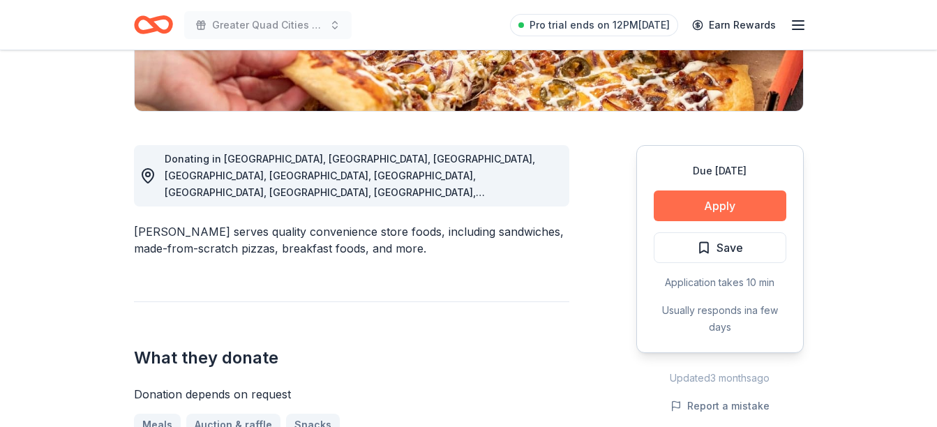
click at [730, 212] on button "Apply" at bounding box center [720, 205] width 133 height 31
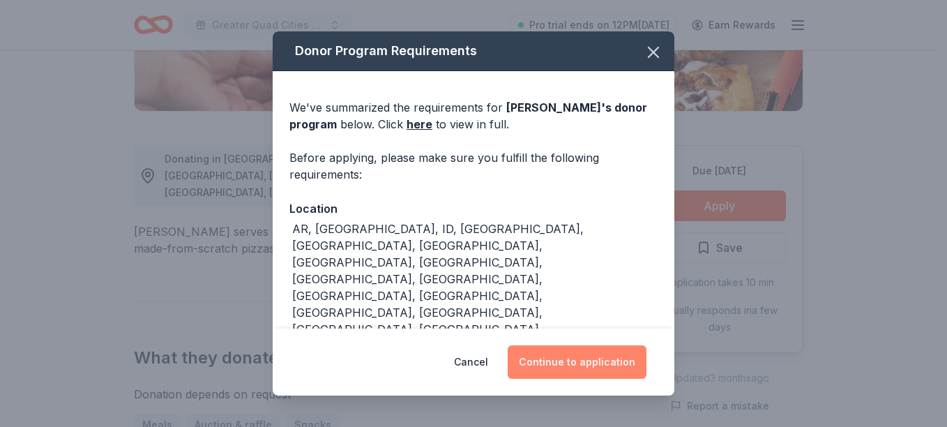
click at [577, 372] on button "Continue to application" at bounding box center [577, 361] width 139 height 33
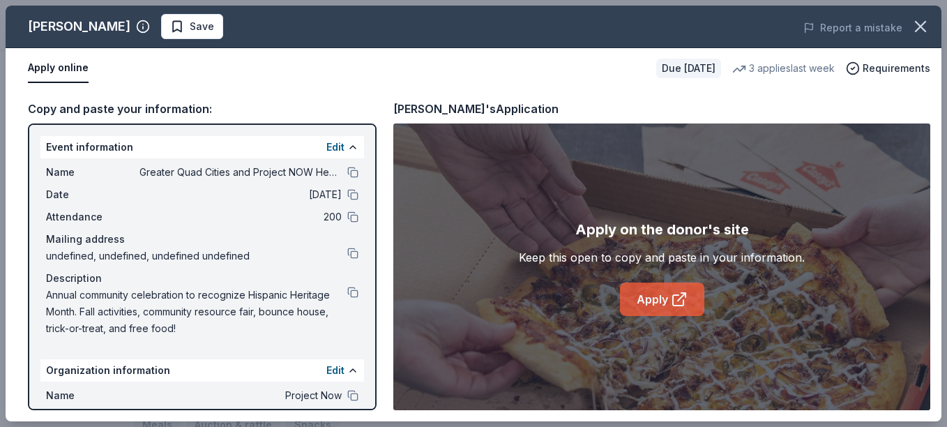
click at [650, 301] on link "Apply" at bounding box center [662, 298] width 84 height 33
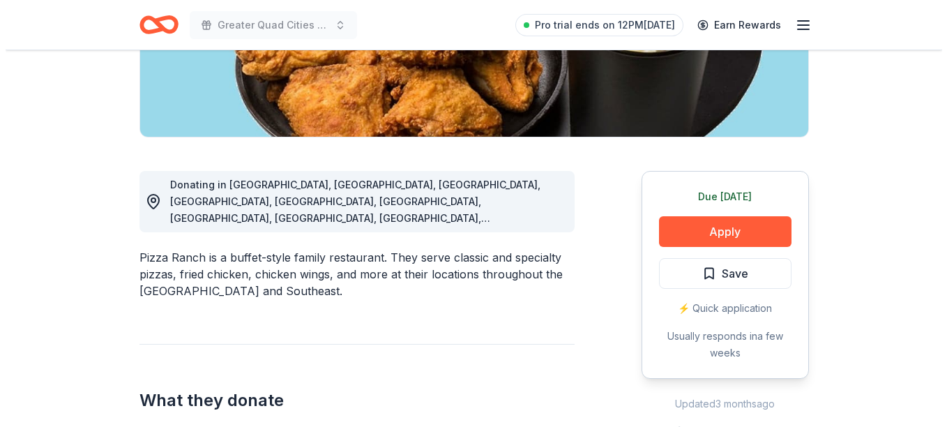
scroll to position [317, 0]
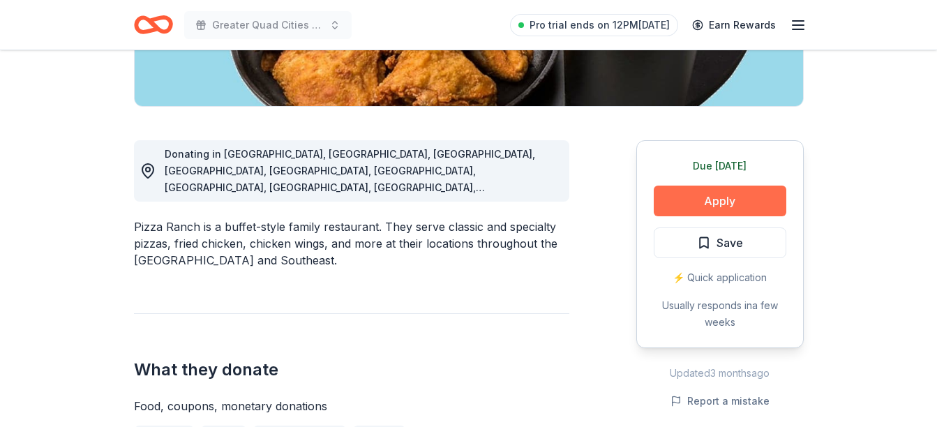
click at [690, 204] on button "Apply" at bounding box center [720, 201] width 133 height 31
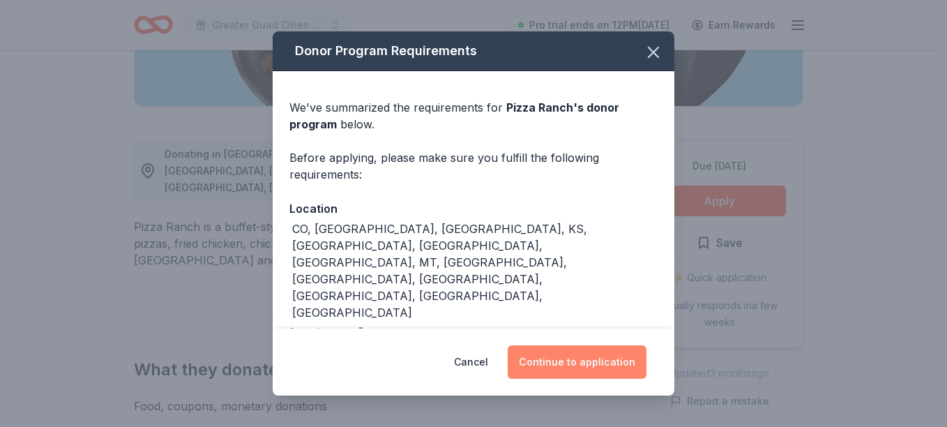
click at [578, 371] on button "Continue to application" at bounding box center [577, 361] width 139 height 33
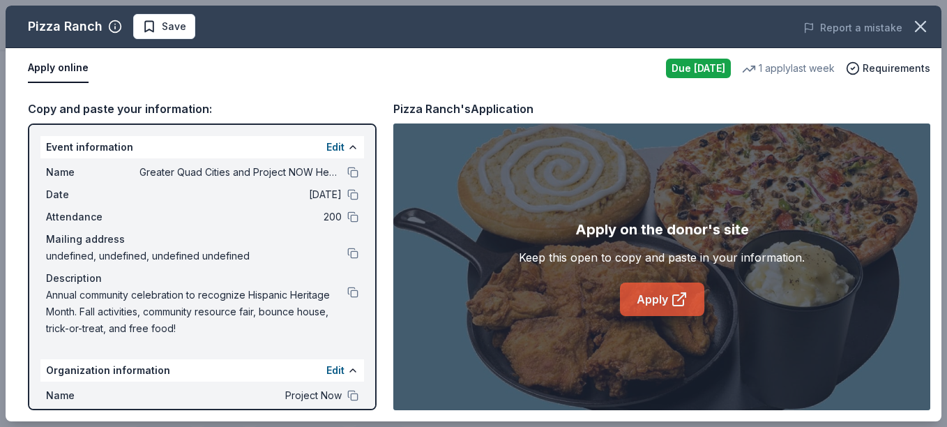
click at [660, 305] on link "Apply" at bounding box center [662, 298] width 84 height 33
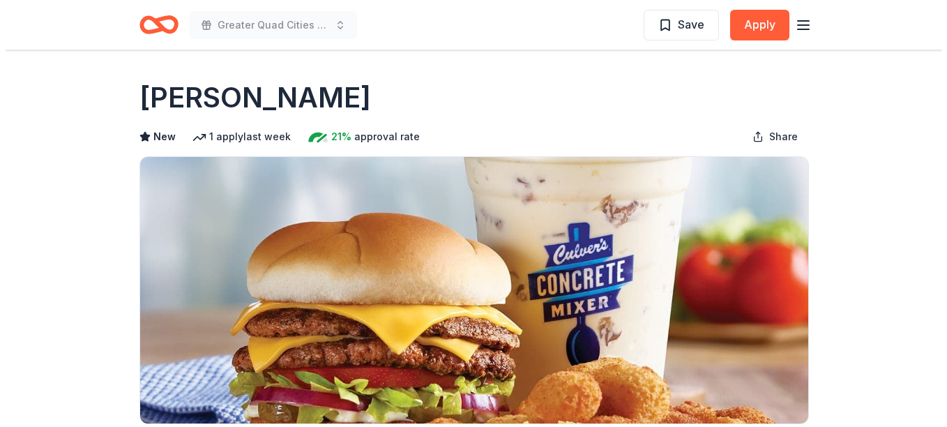
scroll to position [296, 0]
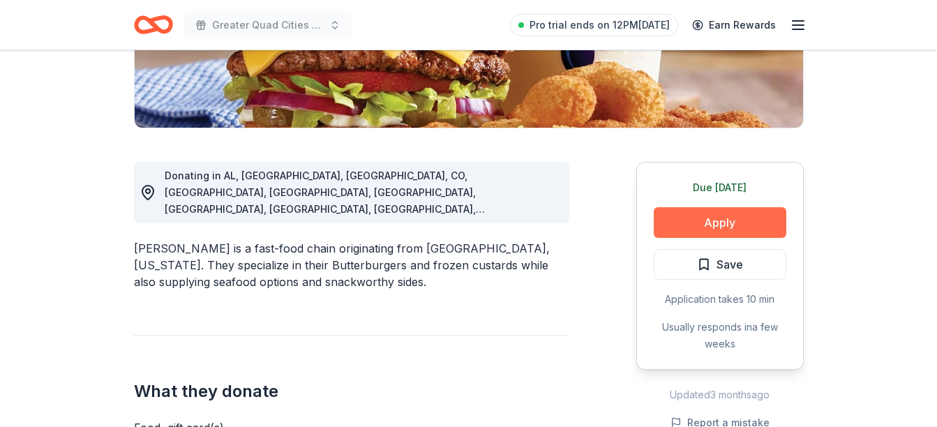
click at [702, 213] on button "Apply" at bounding box center [720, 222] width 133 height 31
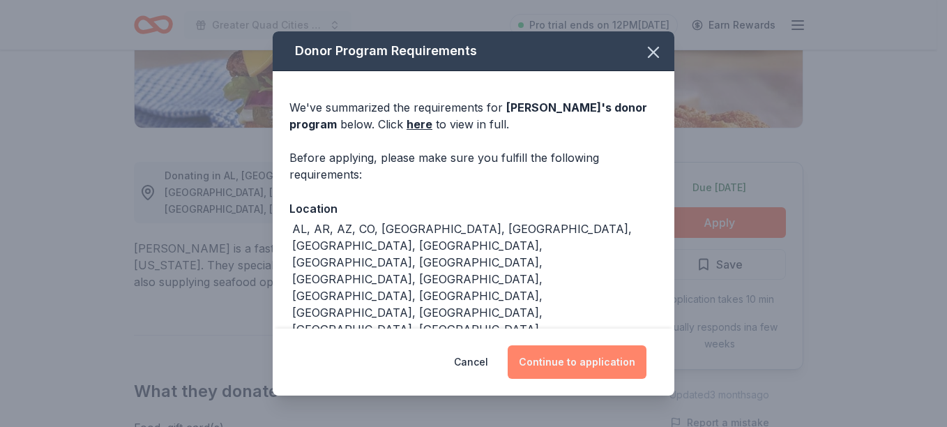
click at [580, 365] on button "Continue to application" at bounding box center [577, 361] width 139 height 33
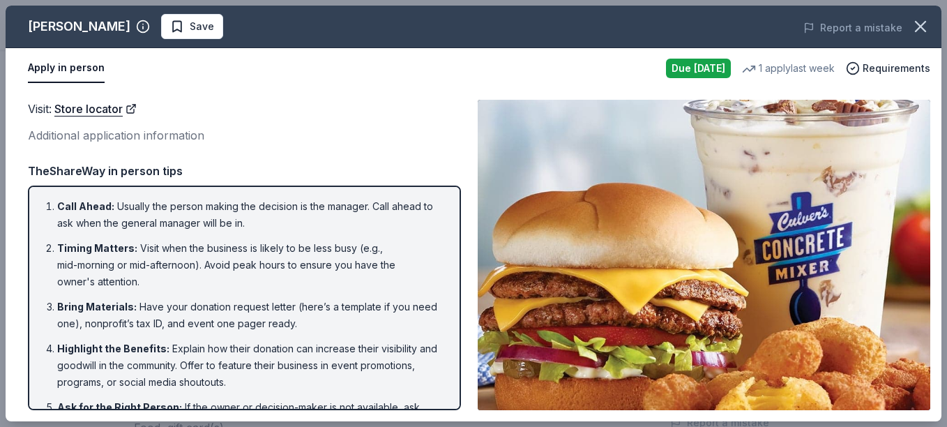
drag, startPoint x: 941, startPoint y: 102, endPoint x: 944, endPoint y: 149, distance: 47.6
click at [936, 149] on div "Culver's Save Report a mistake Apply in person Due today 1 apply last week Requ…" at bounding box center [473, 213] width 947 height 427
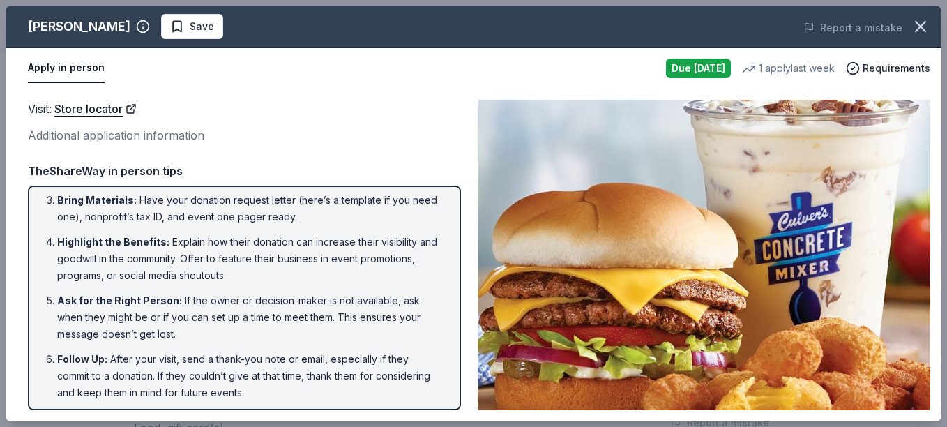
scroll to position [110, 0]
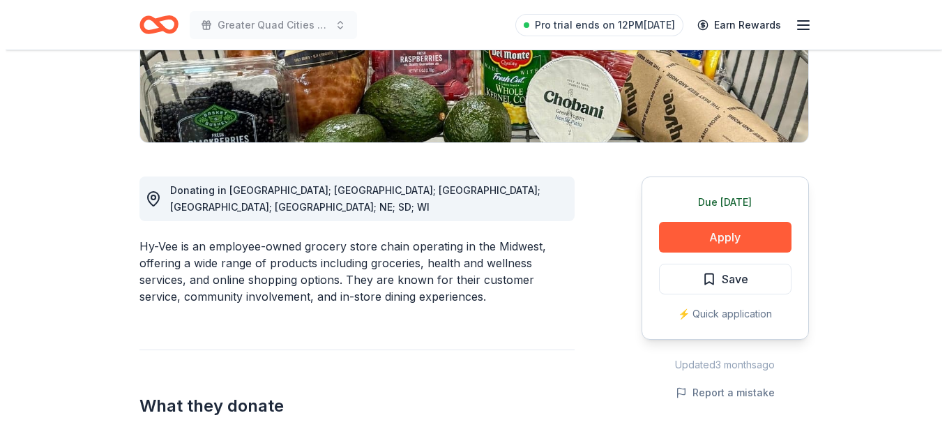
scroll to position [314, 0]
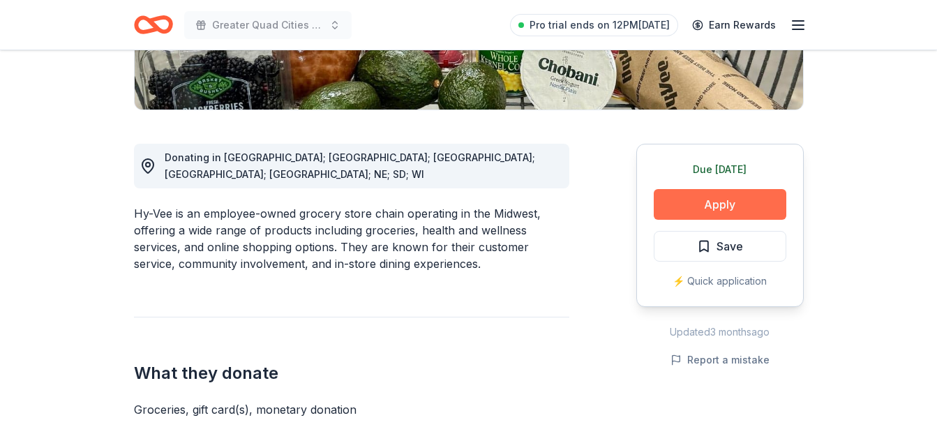
click at [732, 206] on button "Apply" at bounding box center [720, 204] width 133 height 31
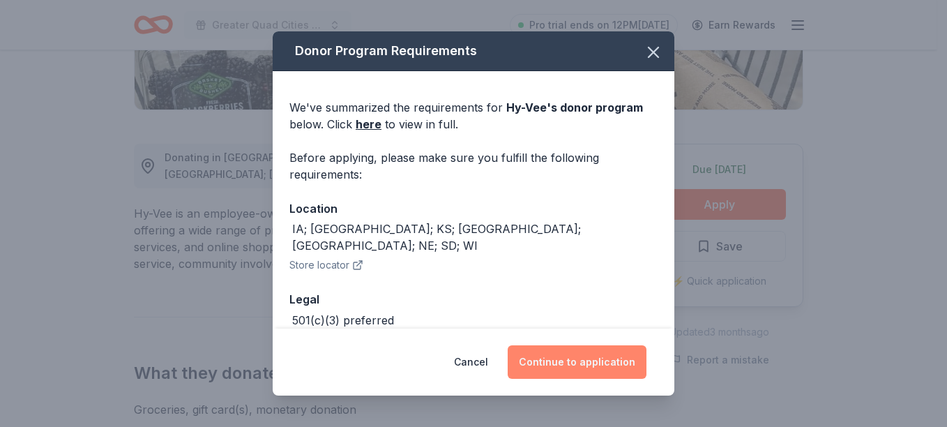
click at [577, 356] on button "Continue to application" at bounding box center [577, 361] width 139 height 33
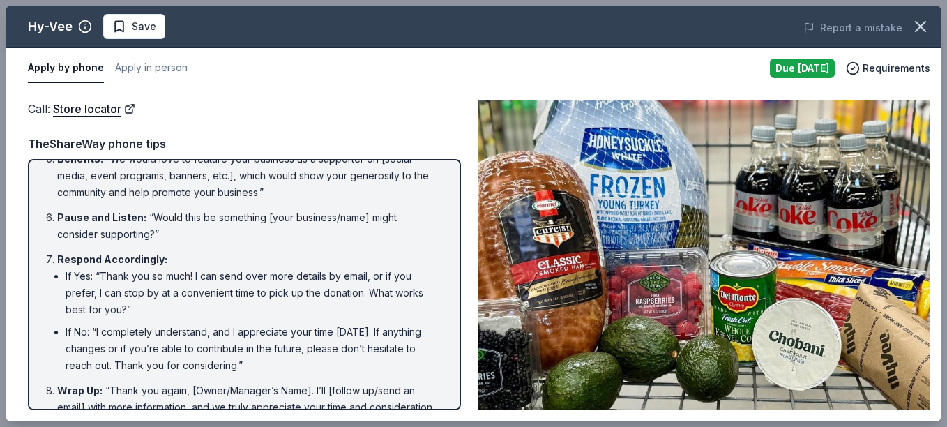
scroll to position [290, 0]
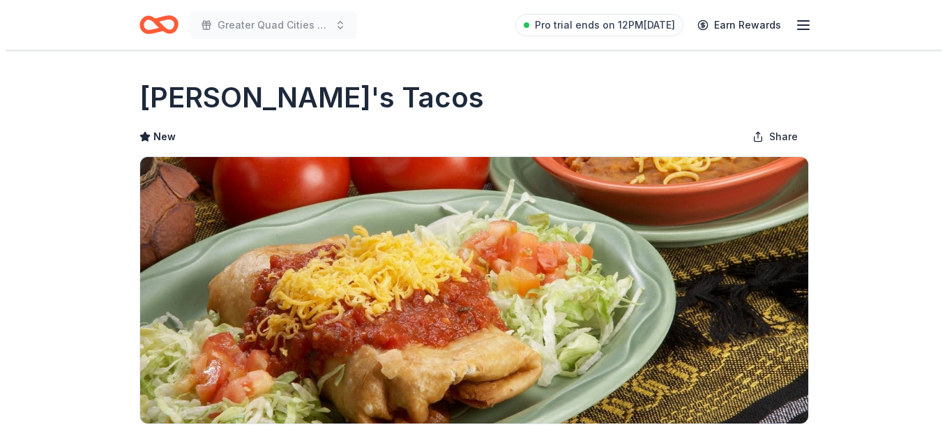
scroll to position [225, 0]
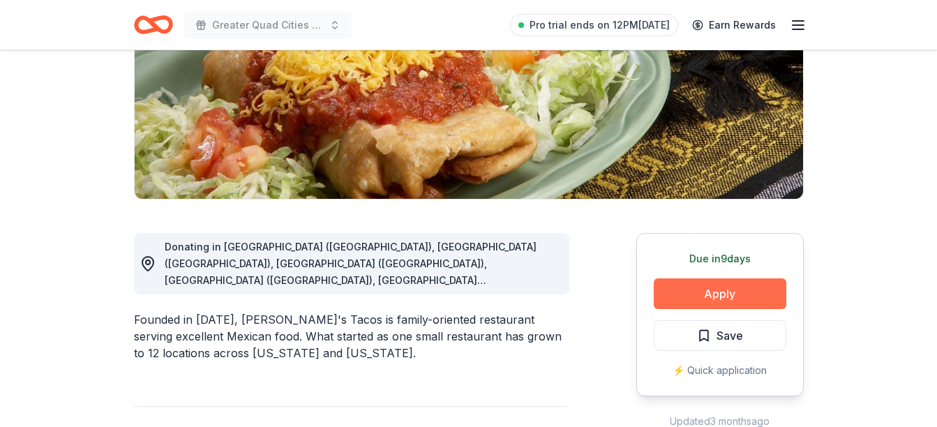
click at [697, 289] on button "Apply" at bounding box center [720, 293] width 133 height 31
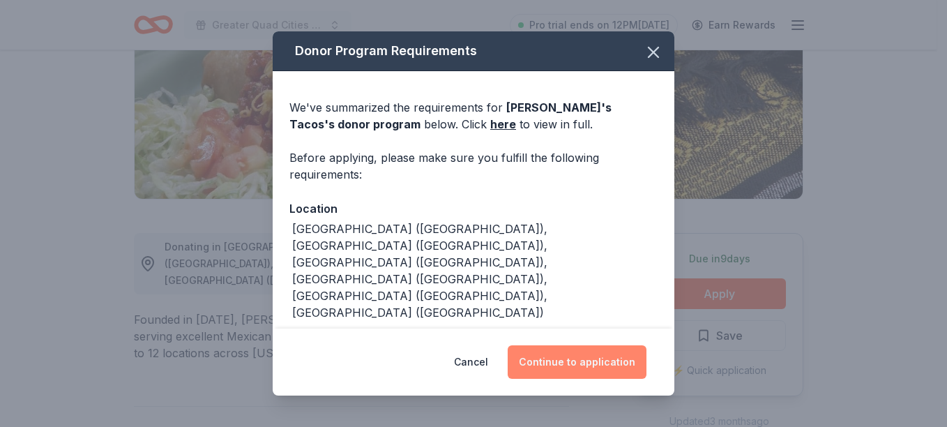
click at [586, 358] on button "Continue to application" at bounding box center [577, 361] width 139 height 33
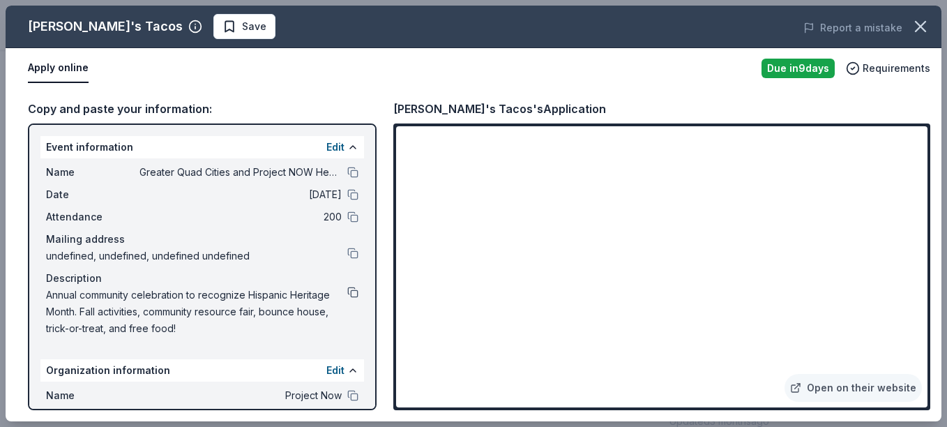
click at [347, 294] on button at bounding box center [352, 292] width 11 height 11
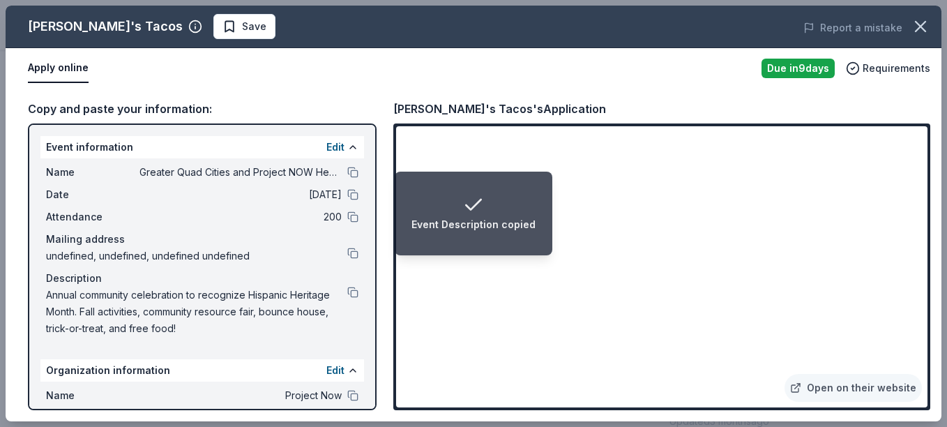
drag, startPoint x: 736, startPoint y: 405, endPoint x: 885, endPoint y: 421, distance: 150.1
click at [885, 421] on ol "Event Description copied" at bounding box center [800, 416] width 293 height 22
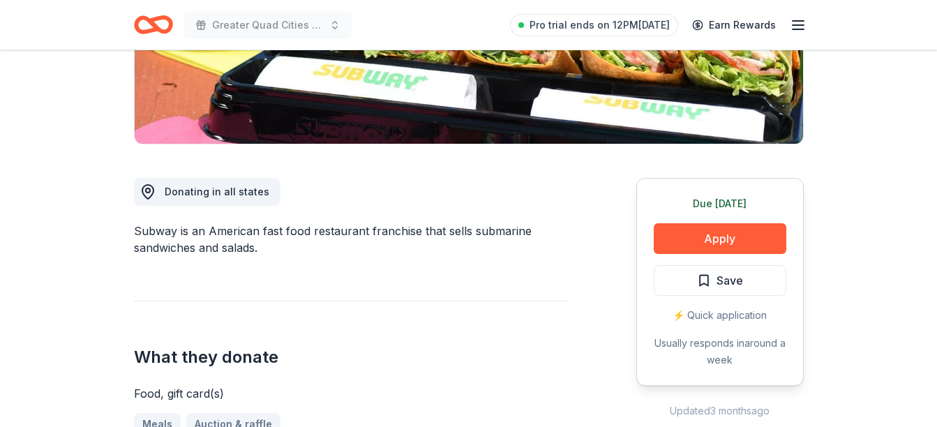
scroll to position [318, 0]
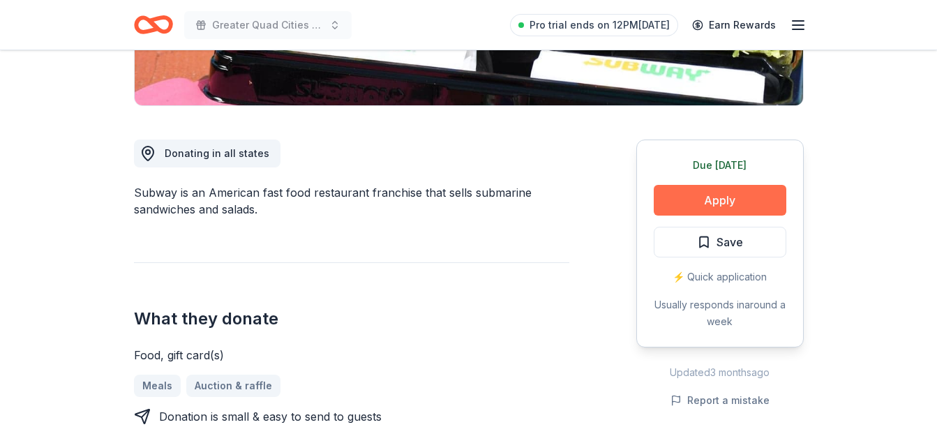
click at [716, 205] on button "Apply" at bounding box center [720, 200] width 133 height 31
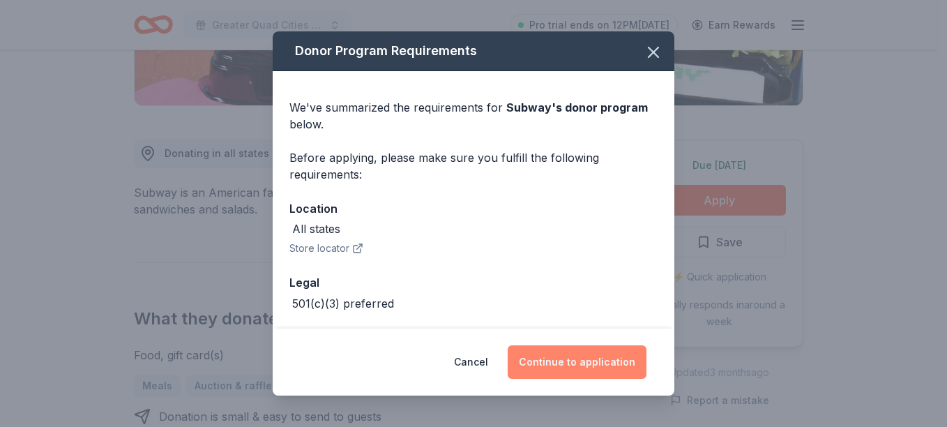
click at [575, 363] on button "Continue to application" at bounding box center [577, 361] width 139 height 33
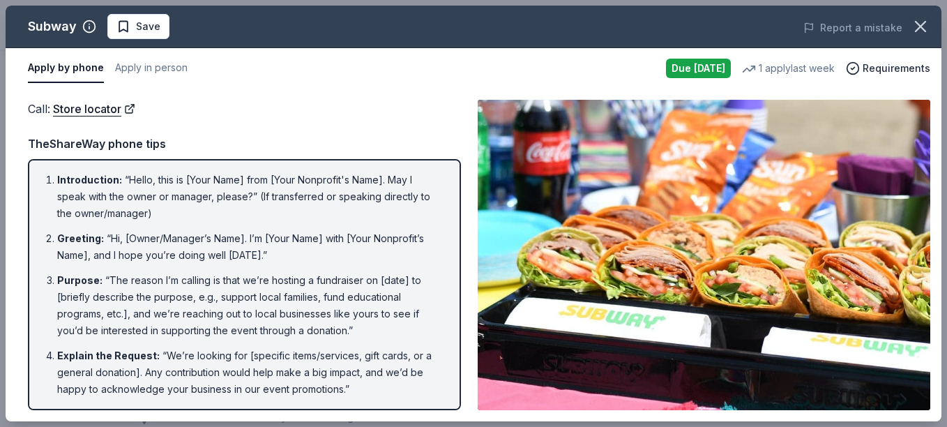
drag, startPoint x: 944, startPoint y: 104, endPoint x: 949, endPoint y: 202, distance: 97.8
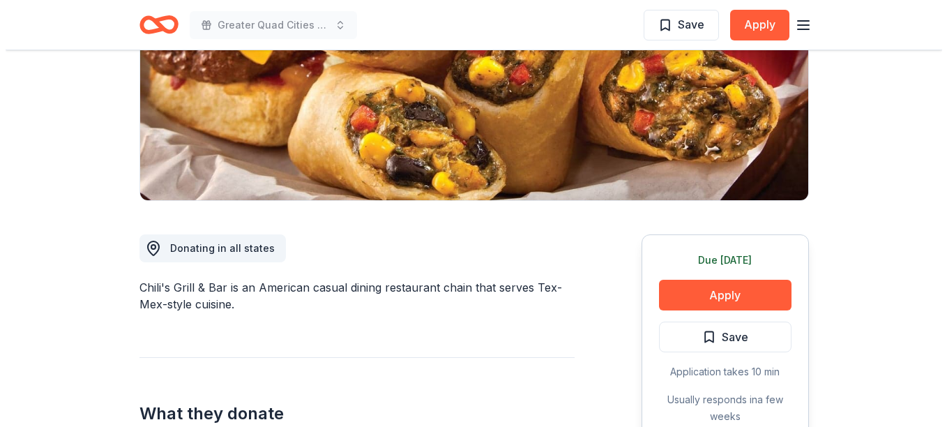
scroll to position [257, 0]
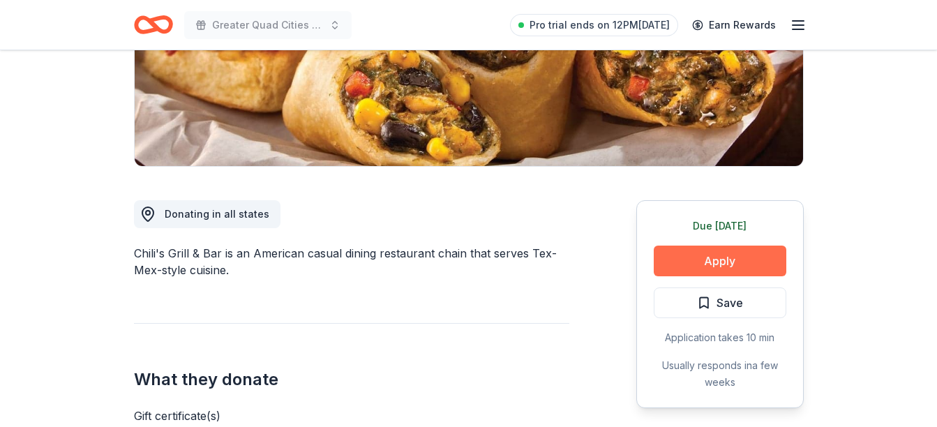
click at [684, 254] on button "Apply" at bounding box center [720, 261] width 133 height 31
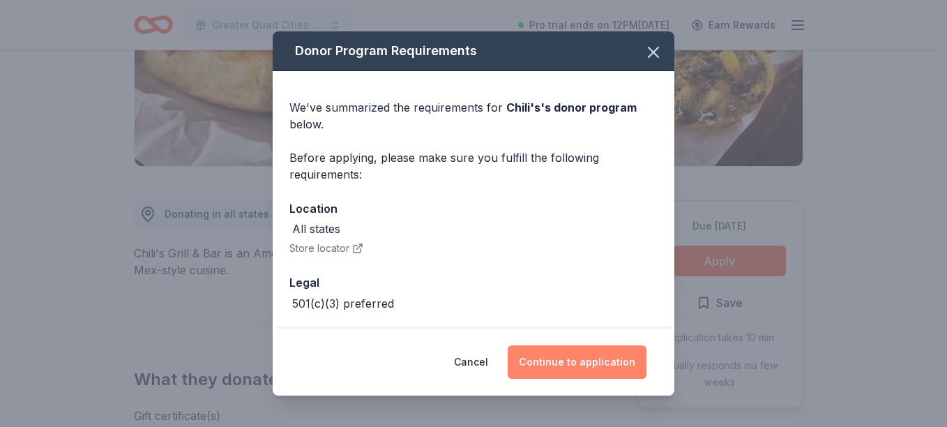
click at [587, 358] on button "Continue to application" at bounding box center [577, 361] width 139 height 33
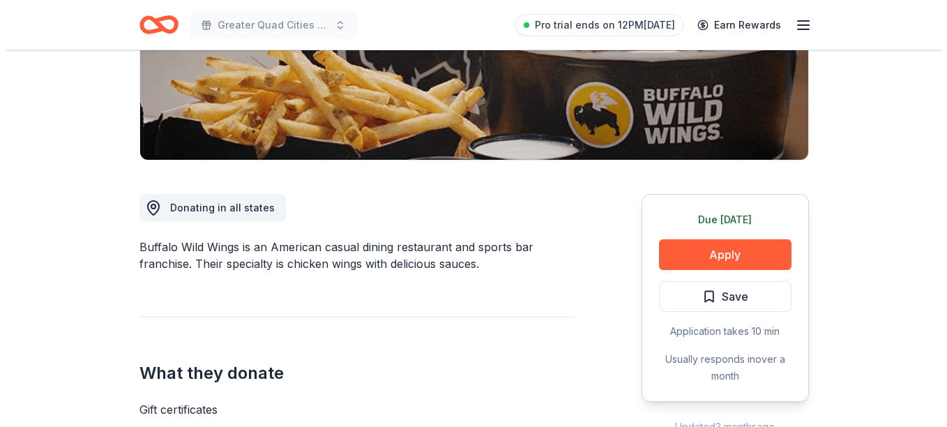
scroll to position [332, 0]
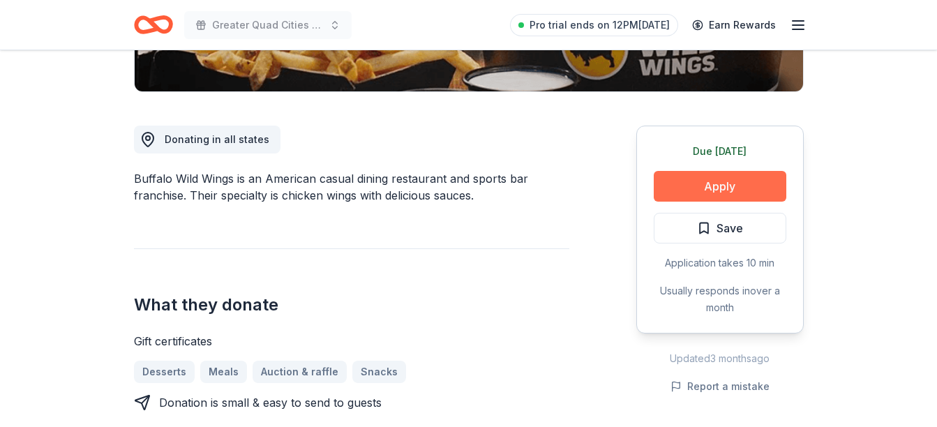
click at [718, 181] on button "Apply" at bounding box center [720, 186] width 133 height 31
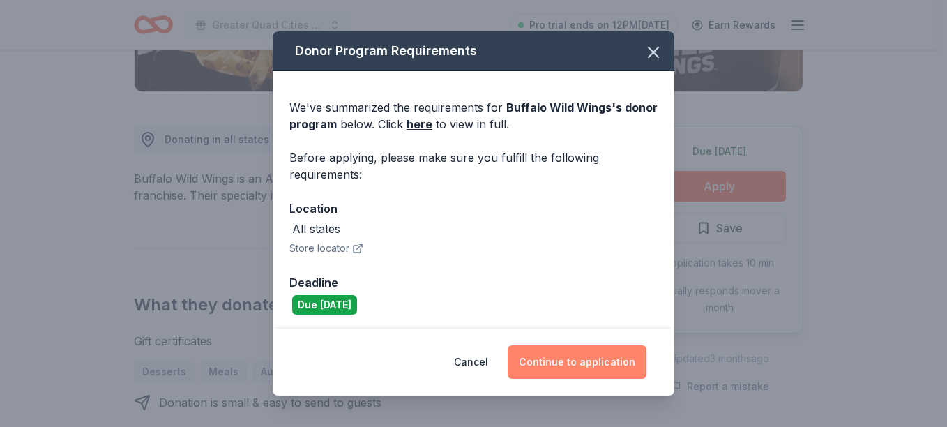
click at [564, 368] on button "Continue to application" at bounding box center [577, 361] width 139 height 33
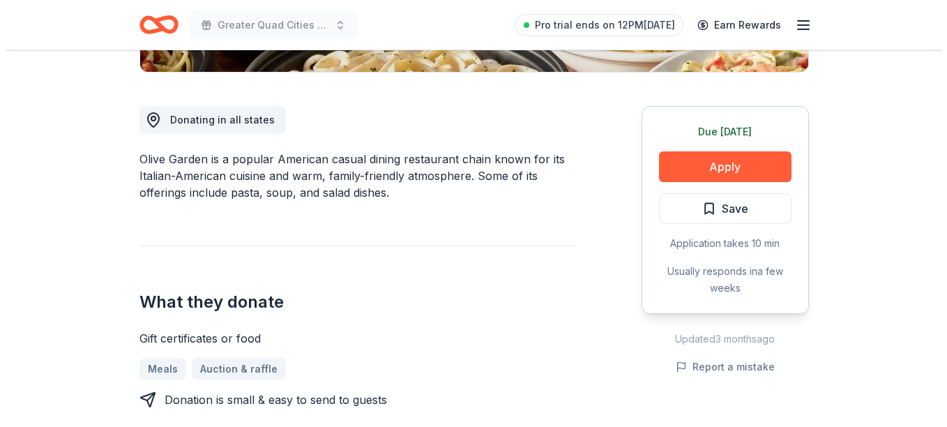
scroll to position [362, 0]
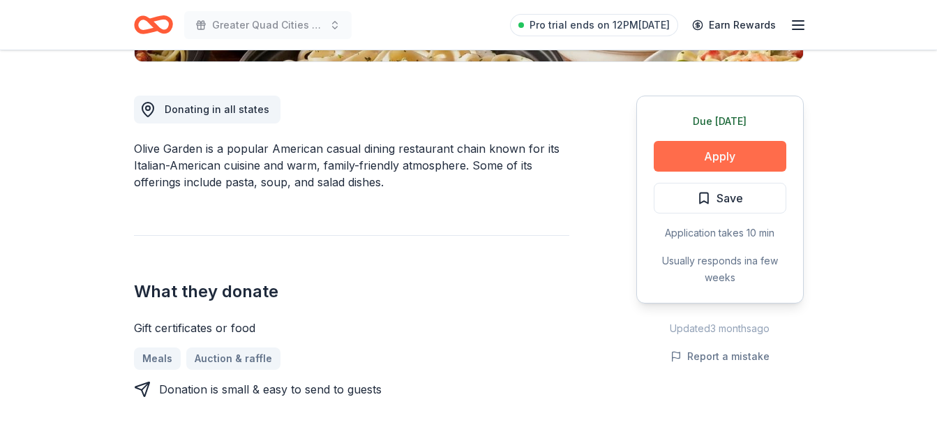
click at [696, 160] on button "Apply" at bounding box center [720, 156] width 133 height 31
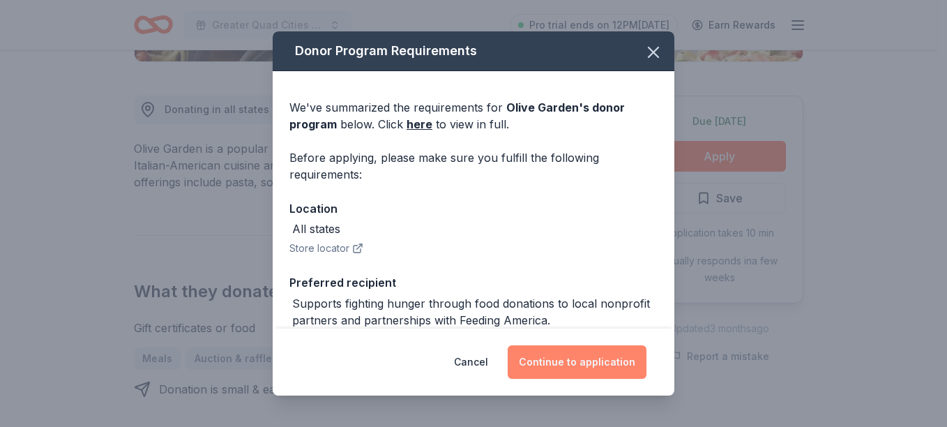
click at [561, 365] on button "Continue to application" at bounding box center [577, 361] width 139 height 33
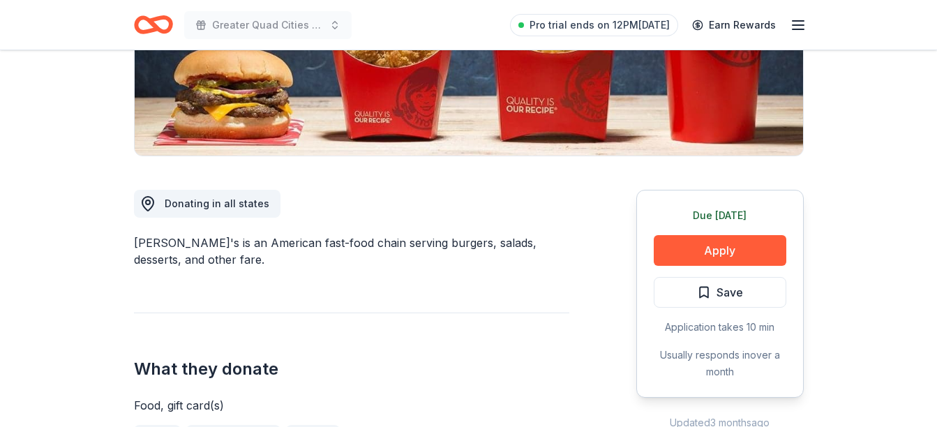
scroll to position [278, 0]
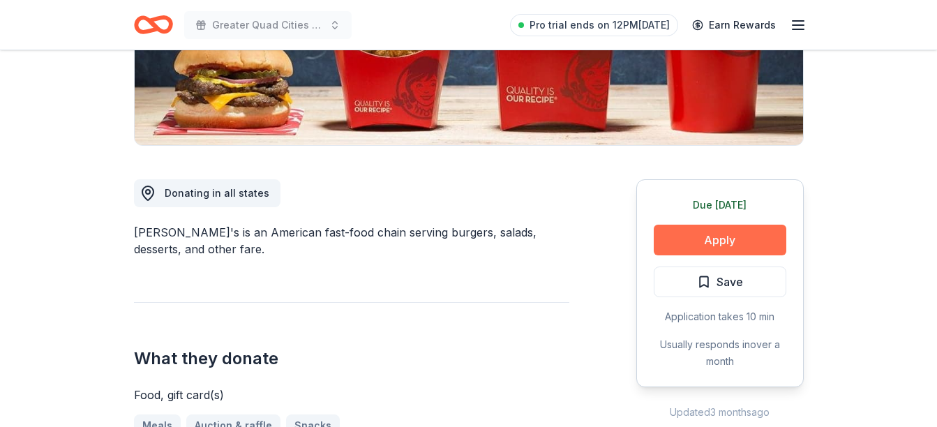
click at [723, 239] on button "Apply" at bounding box center [720, 240] width 133 height 31
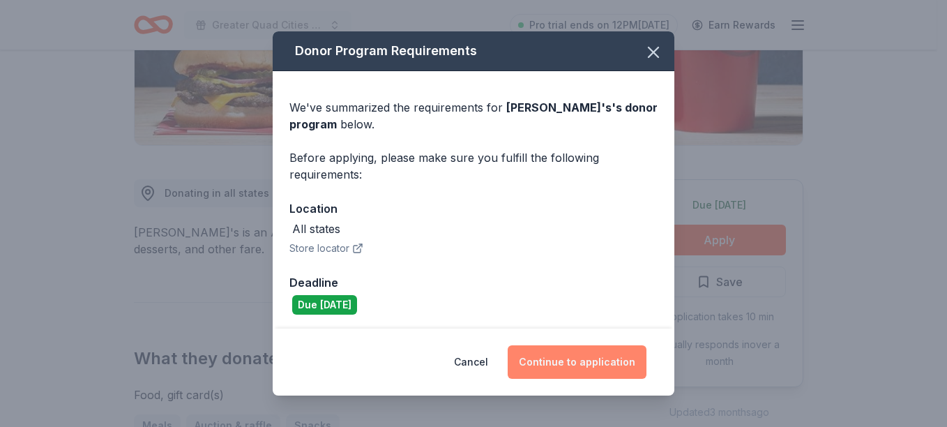
click at [603, 361] on button "Continue to application" at bounding box center [577, 361] width 139 height 33
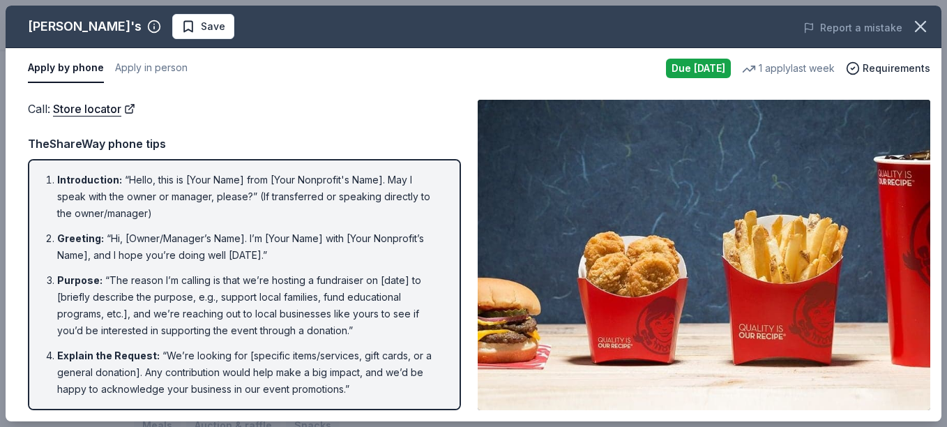
drag, startPoint x: 942, startPoint y: 85, endPoint x: 943, endPoint y: 220, distance: 135.3
click at [936, 220] on div "Wendy's Save Report a mistake Apply by phone Apply in person Due today 1 apply …" at bounding box center [473, 213] width 947 height 427
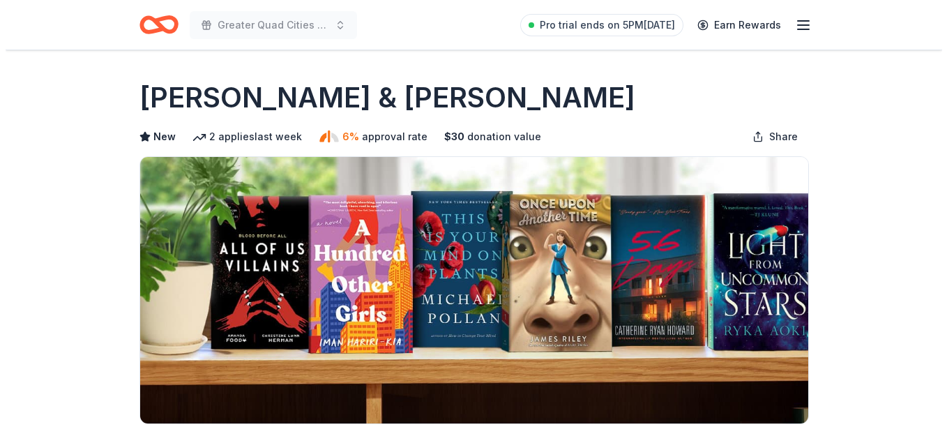
scroll to position [326, 0]
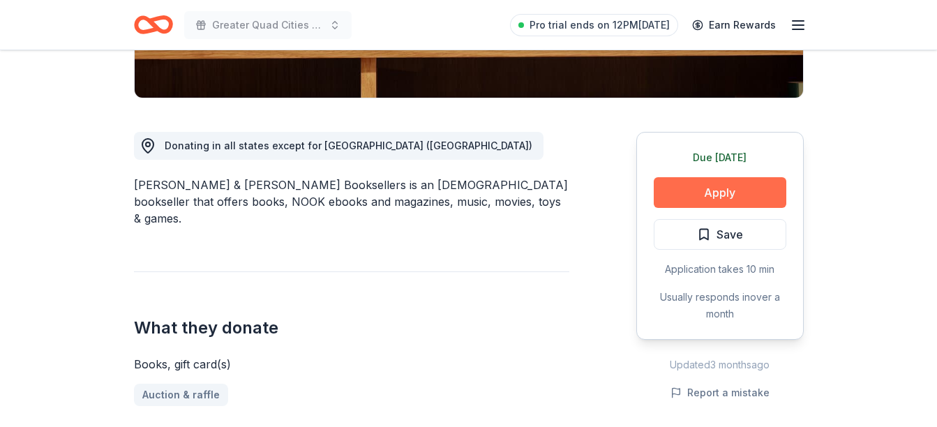
click at [711, 195] on button "Apply" at bounding box center [720, 192] width 133 height 31
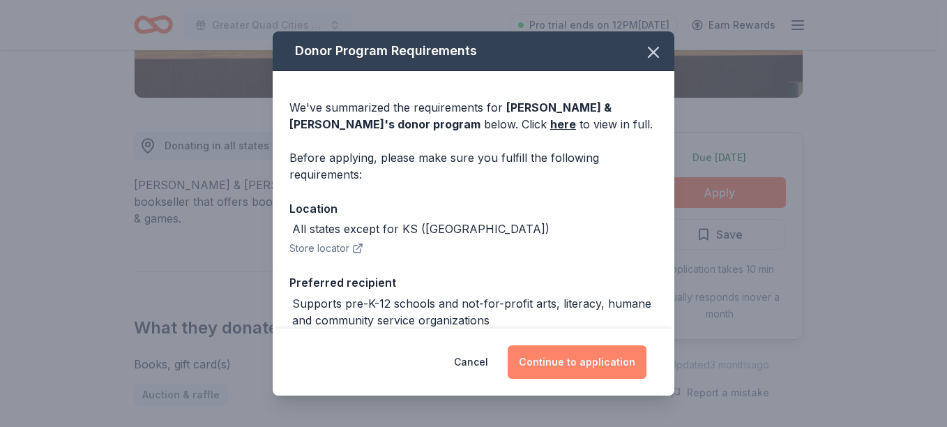
click at [594, 361] on button "Continue to application" at bounding box center [577, 361] width 139 height 33
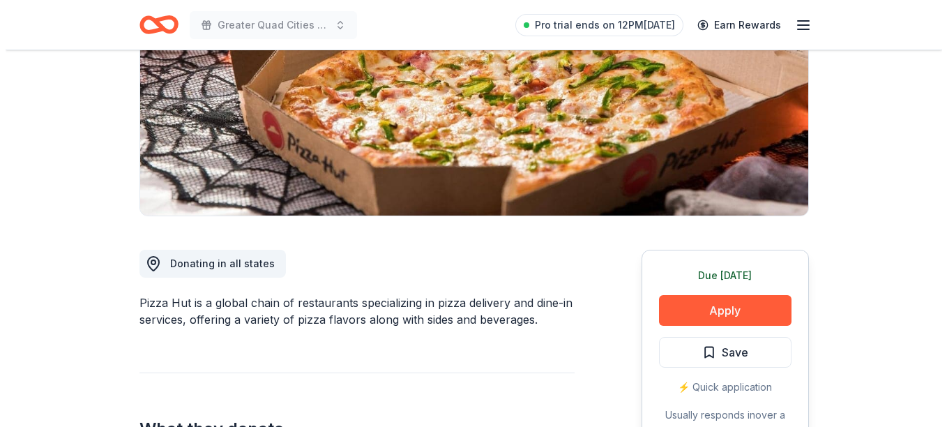
scroll to position [211, 0]
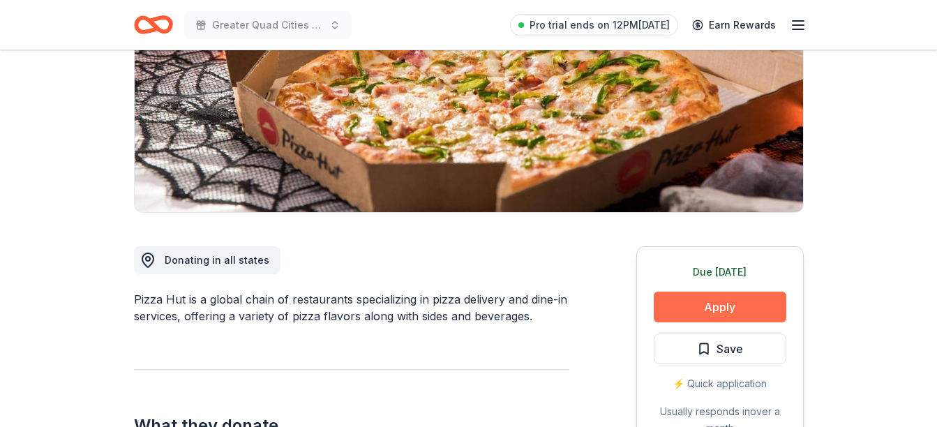
click at [708, 308] on button "Apply" at bounding box center [720, 307] width 133 height 31
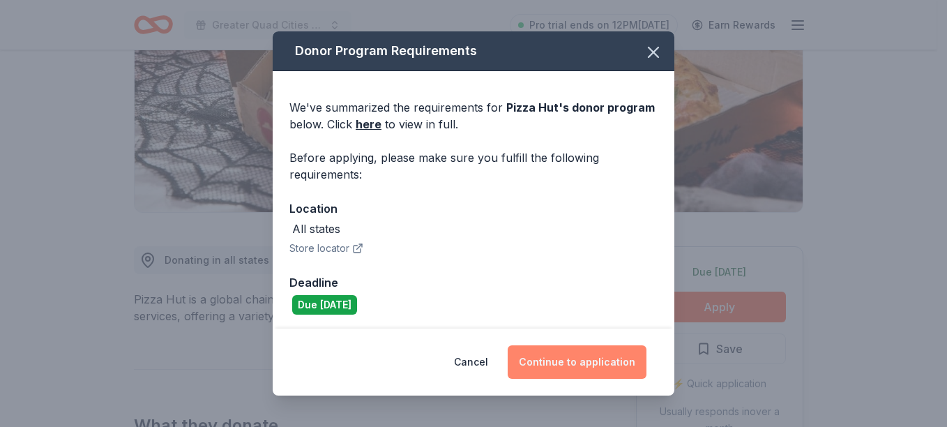
click at [614, 375] on button "Continue to application" at bounding box center [577, 361] width 139 height 33
